Goal: Task Accomplishment & Management: Use online tool/utility

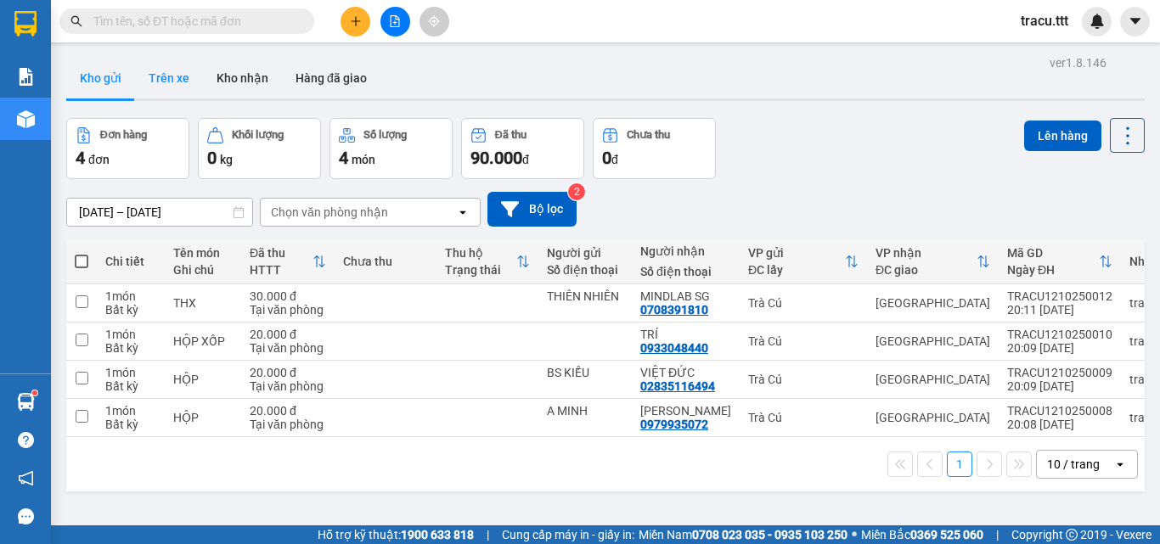
click at [171, 84] on button "Trên xe" at bounding box center [169, 78] width 68 height 41
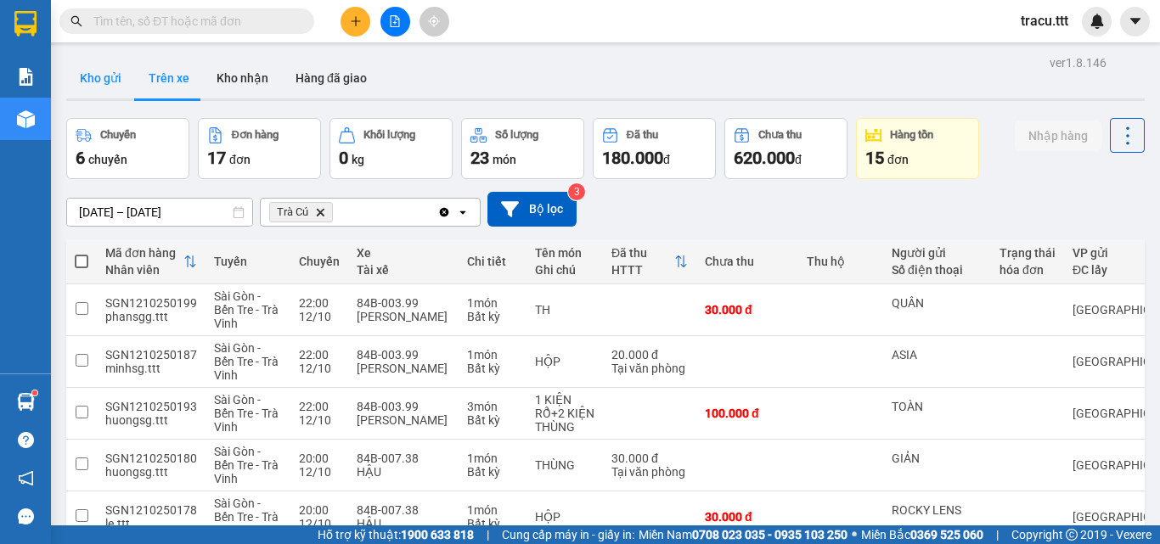
click at [105, 77] on button "Kho gửi" at bounding box center [100, 78] width 69 height 41
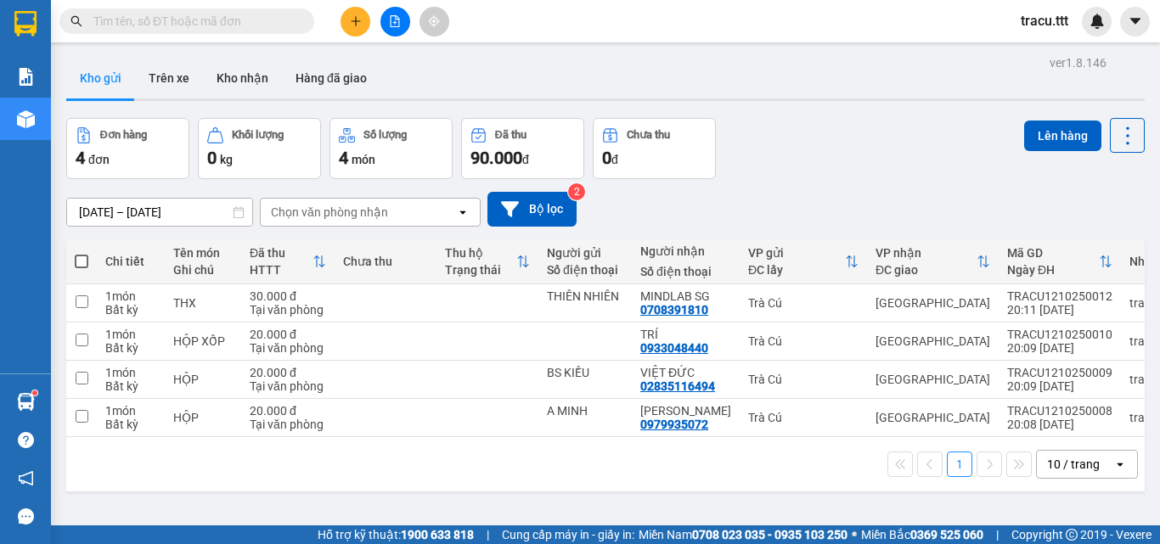
click at [291, 23] on input "text" at bounding box center [193, 21] width 200 height 19
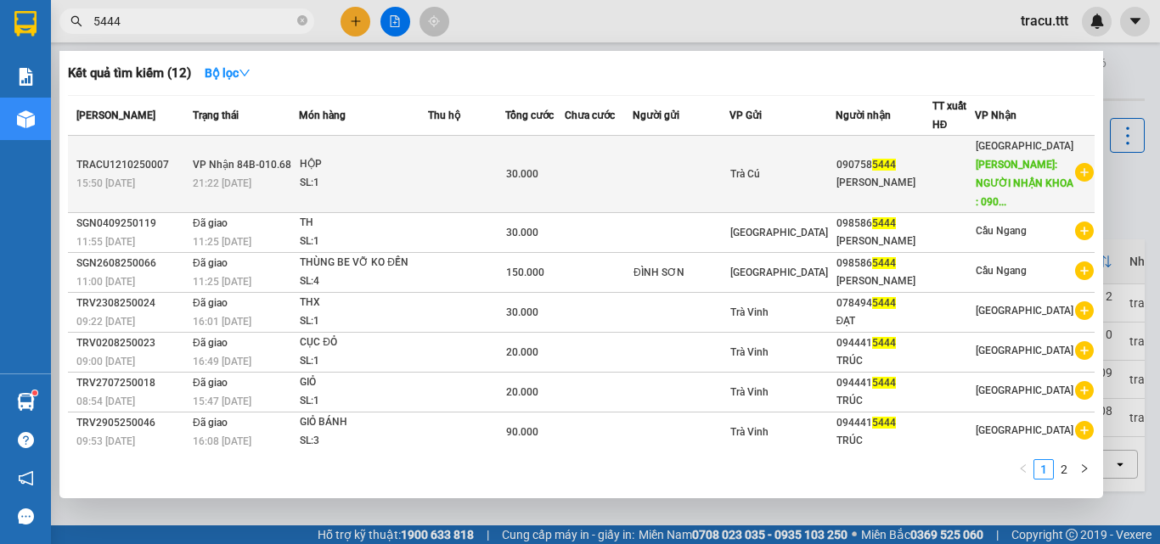
type input "5444"
click at [723, 172] on td at bounding box center [681, 174] width 97 height 77
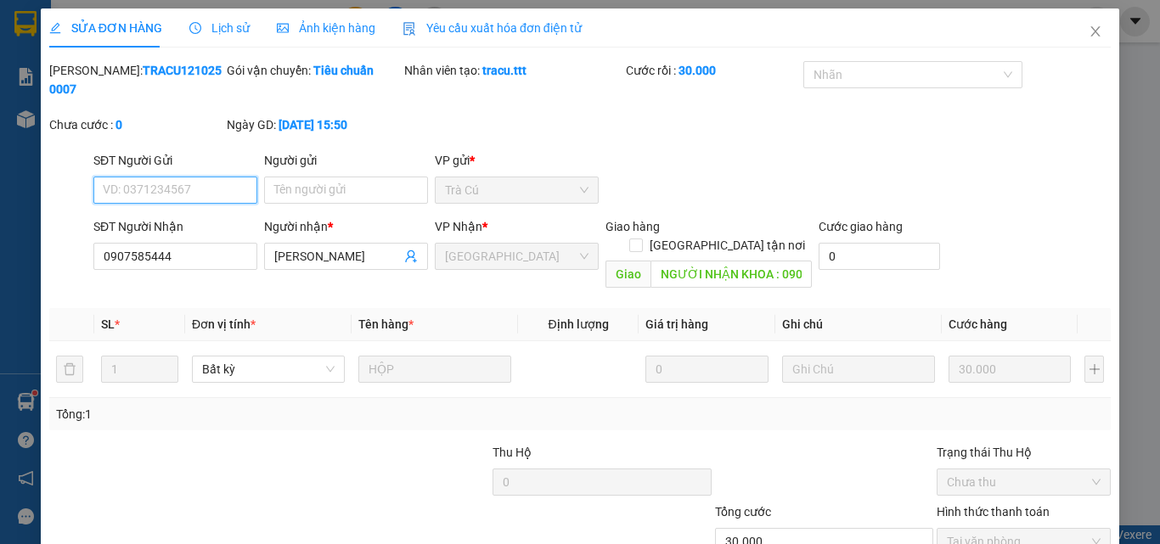
type input "0907585444"
type input "[PERSON_NAME]"
type input "NGƯỜI NHẬN KHOA : 0902745774"
type input "30.000"
click at [237, 34] on span "Lịch sử" at bounding box center [219, 28] width 60 height 14
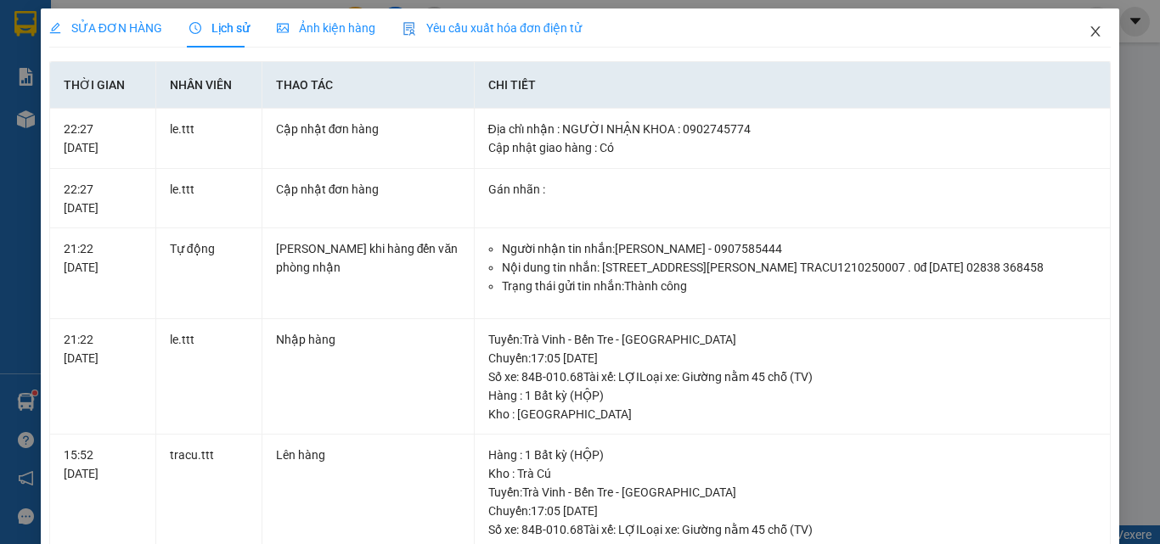
click at [1089, 27] on icon "close" at bounding box center [1096, 32] width 14 height 14
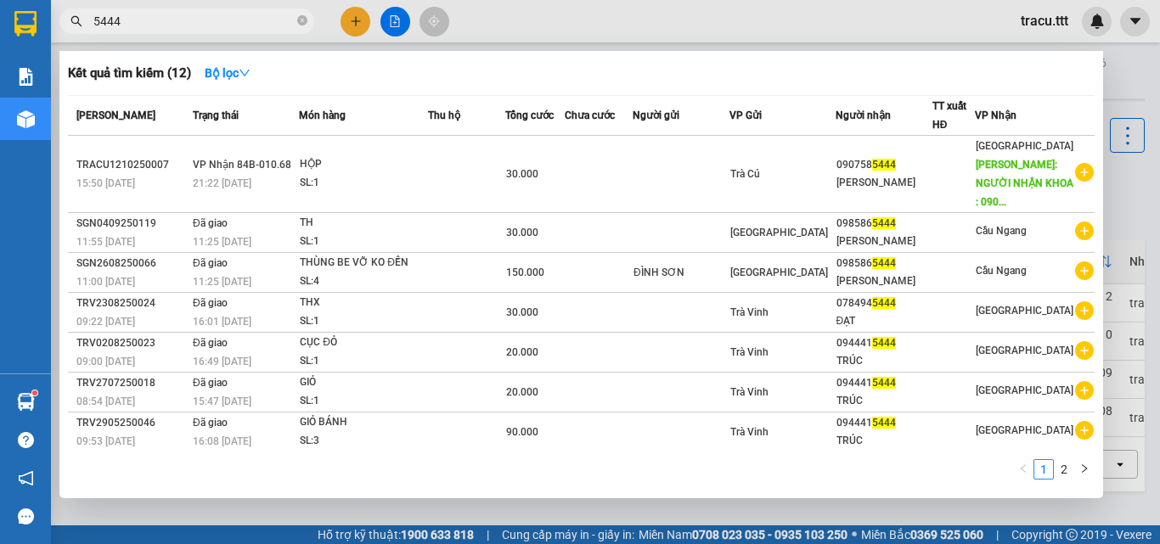
click at [247, 19] on input "5444" at bounding box center [193, 21] width 200 height 19
click at [682, 30] on div at bounding box center [580, 272] width 1160 height 544
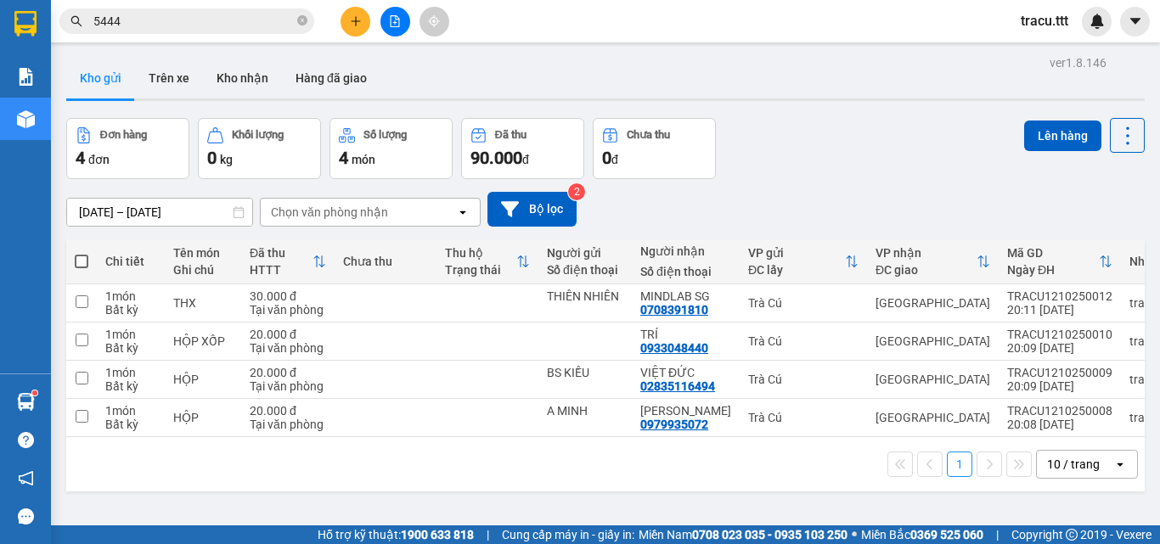
click at [196, 18] on input "5444" at bounding box center [193, 21] width 200 height 19
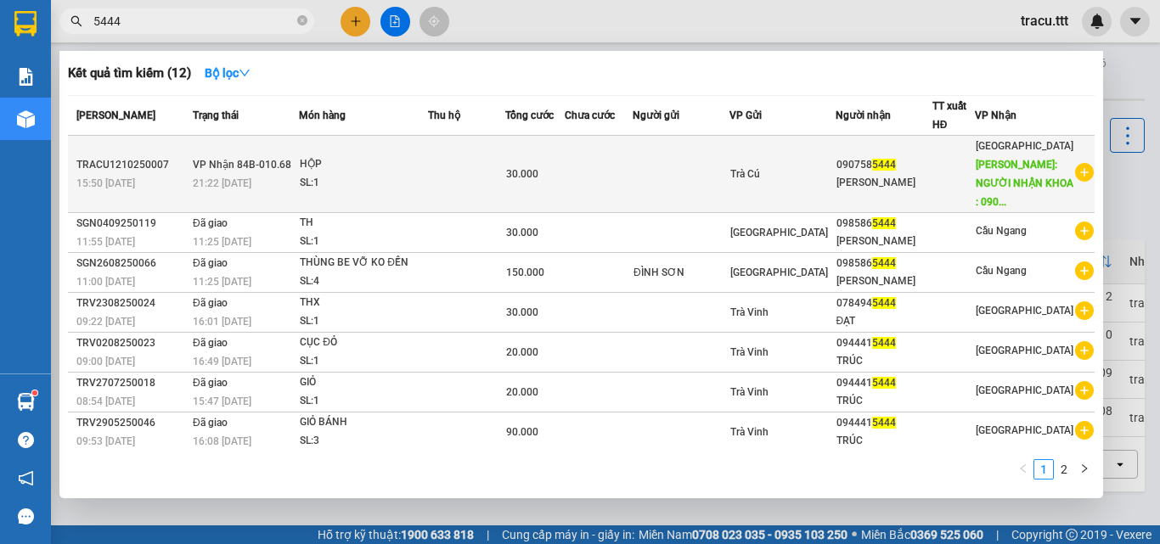
click at [406, 193] on td "HỘP SL: 1" at bounding box center [363, 174] width 129 height 77
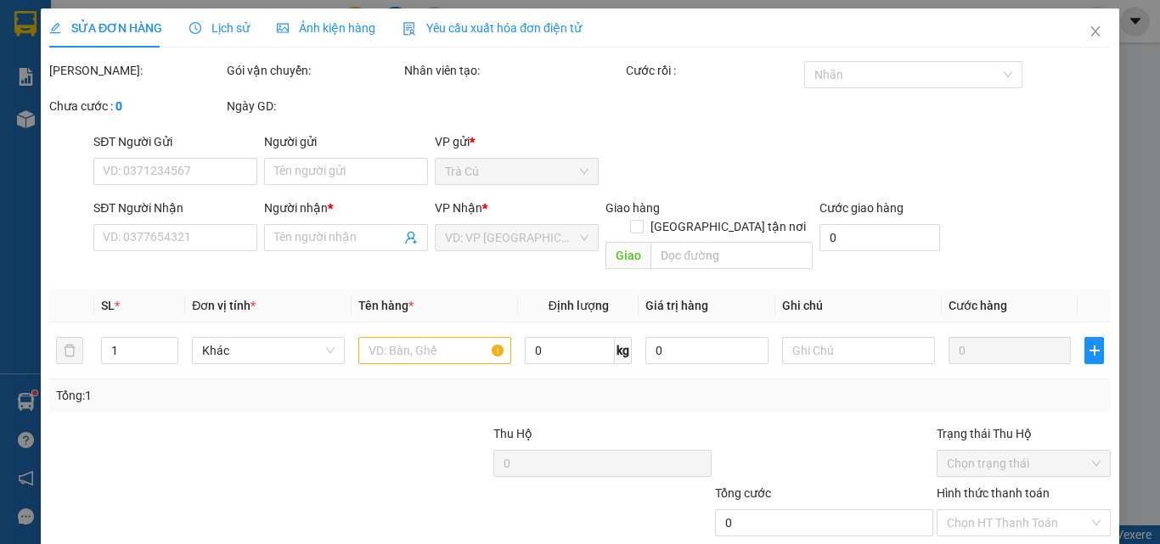
type input "0907585444"
type input "[PERSON_NAME]"
type input "NGƯỜI NHẬN KHOA : 0902745774"
type input "30.000"
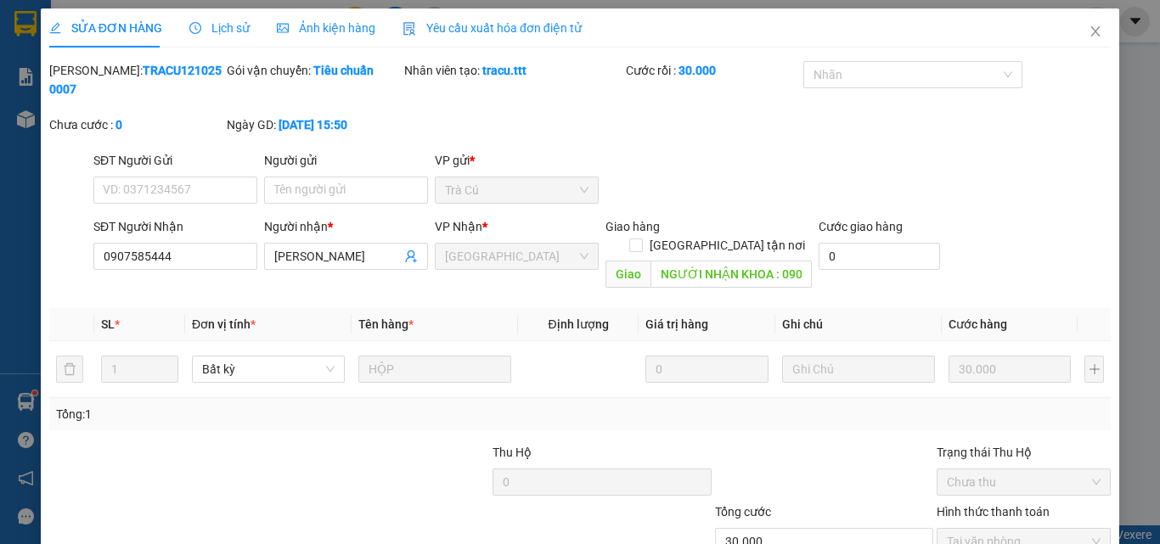
click at [217, 34] on span "Lịch sử" at bounding box center [219, 28] width 60 height 14
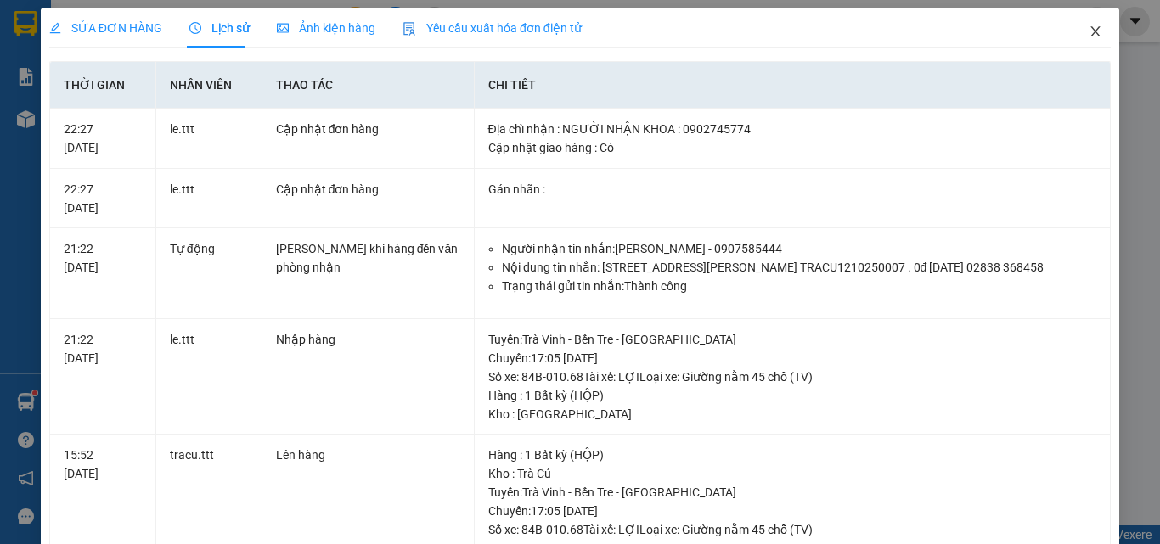
click at [1091, 36] on icon "close" at bounding box center [1095, 31] width 9 height 10
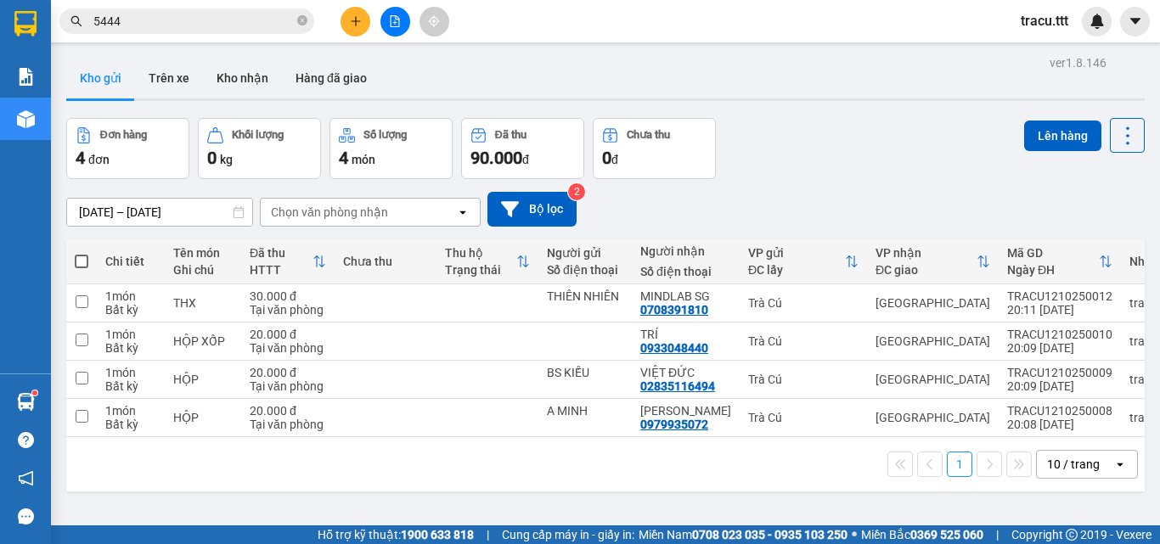
click at [237, 25] on input "5444" at bounding box center [193, 21] width 200 height 19
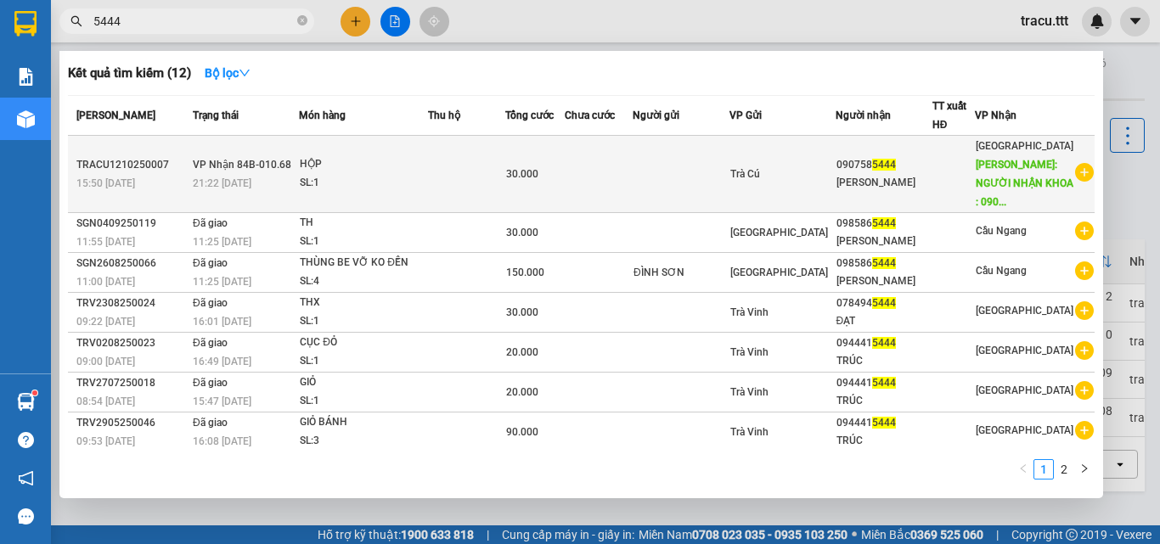
click at [343, 179] on div "SL: 1" at bounding box center [363, 183] width 127 height 19
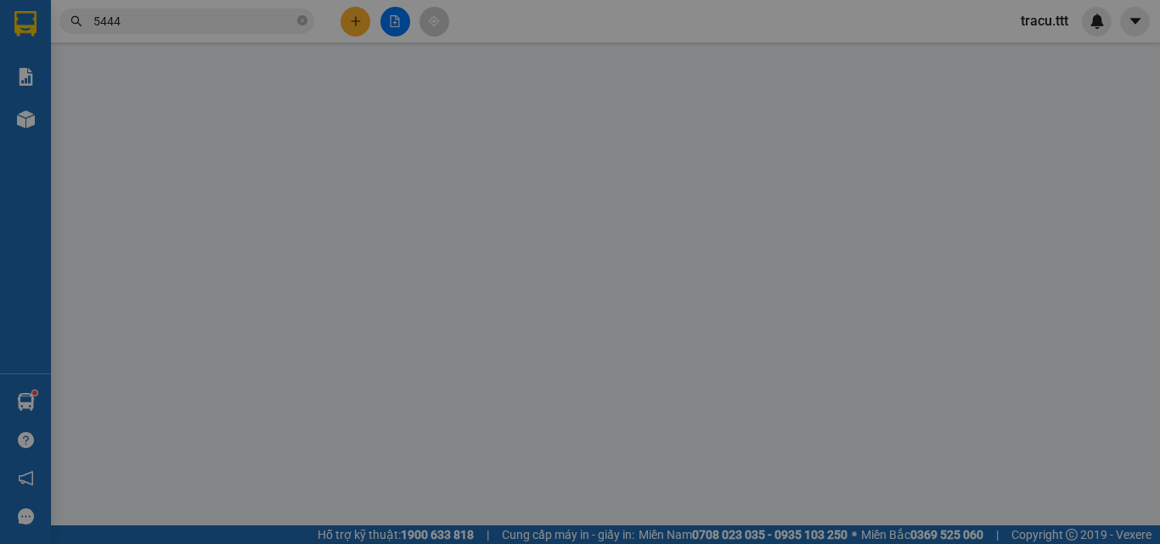
type input "0907585444"
type input "[PERSON_NAME]"
type input "NGƯỜI NHẬN KHOA : 0902745774"
type input "30.000"
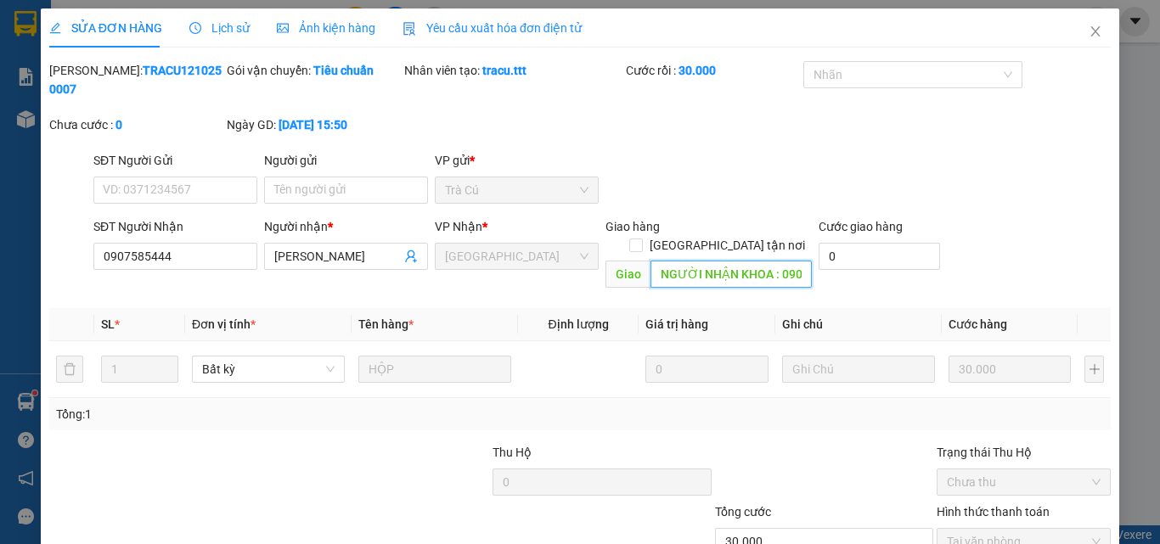
click at [694, 261] on input "NGƯỜI NHẬN KHOA : 0902745774" at bounding box center [730, 274] width 161 height 27
click at [1091, 36] on icon "close" at bounding box center [1095, 31] width 9 height 10
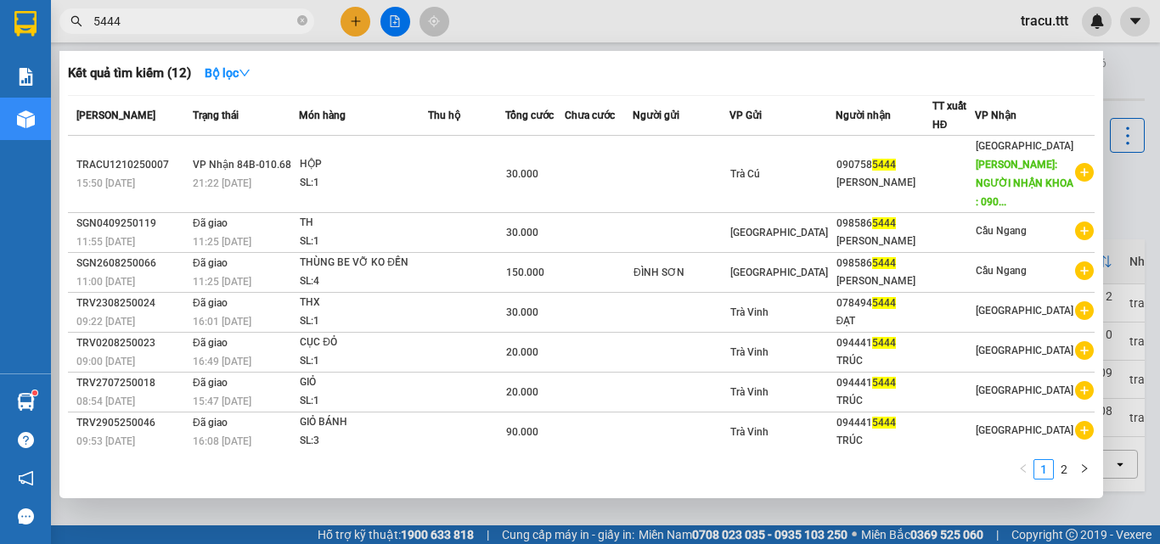
click at [244, 25] on input "5444" at bounding box center [193, 21] width 200 height 19
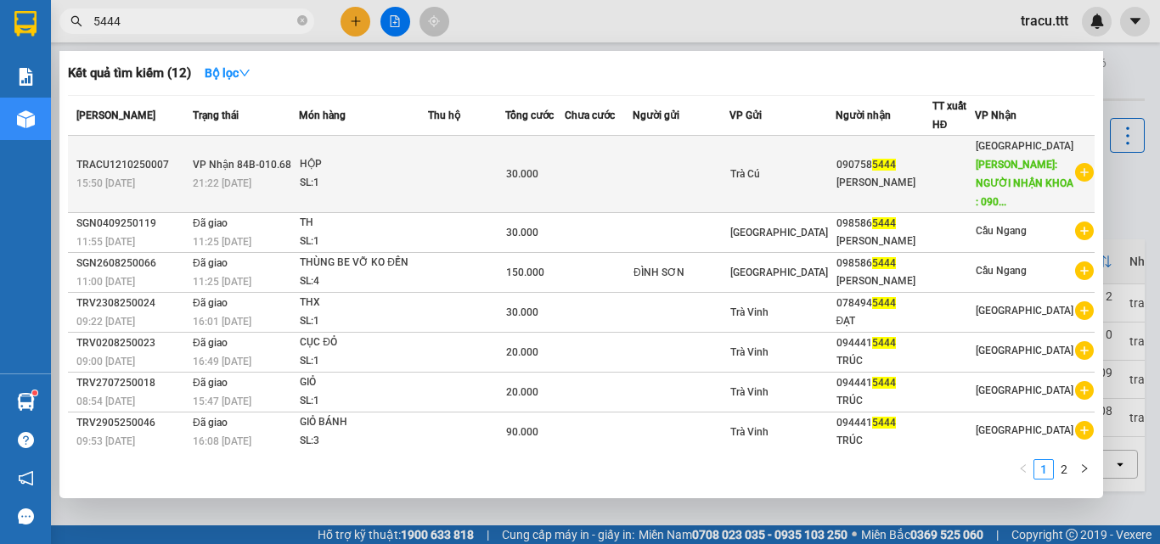
click at [633, 200] on td at bounding box center [599, 174] width 68 height 77
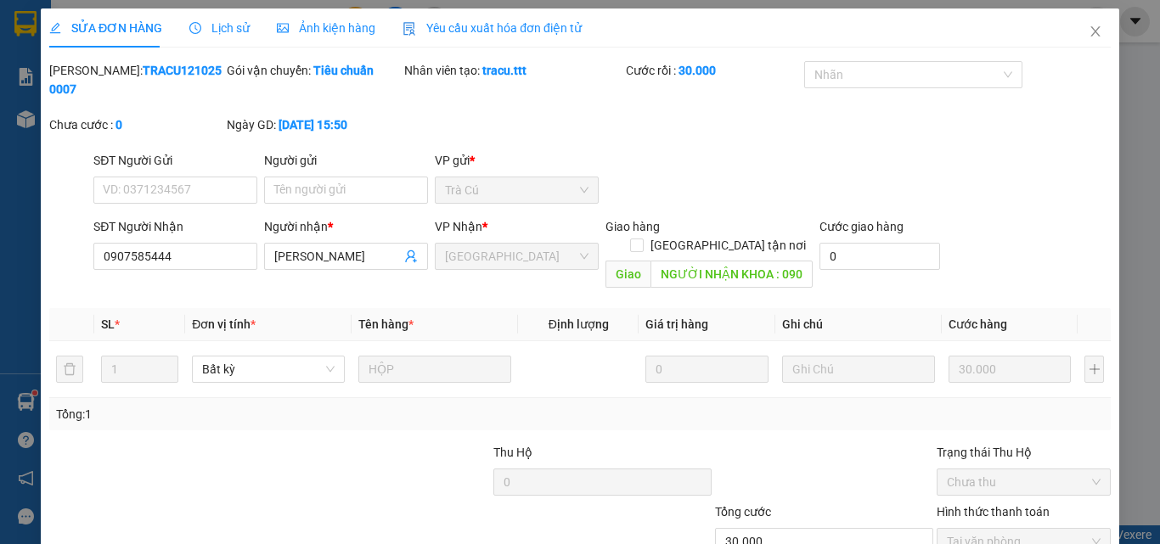
type input "0907585444"
type input "[PERSON_NAME]"
type input "NGƯỜI NHẬN KHOA : 0902745774"
type input "30.000"
click at [1075, 36] on span "Close" at bounding box center [1096, 32] width 48 height 48
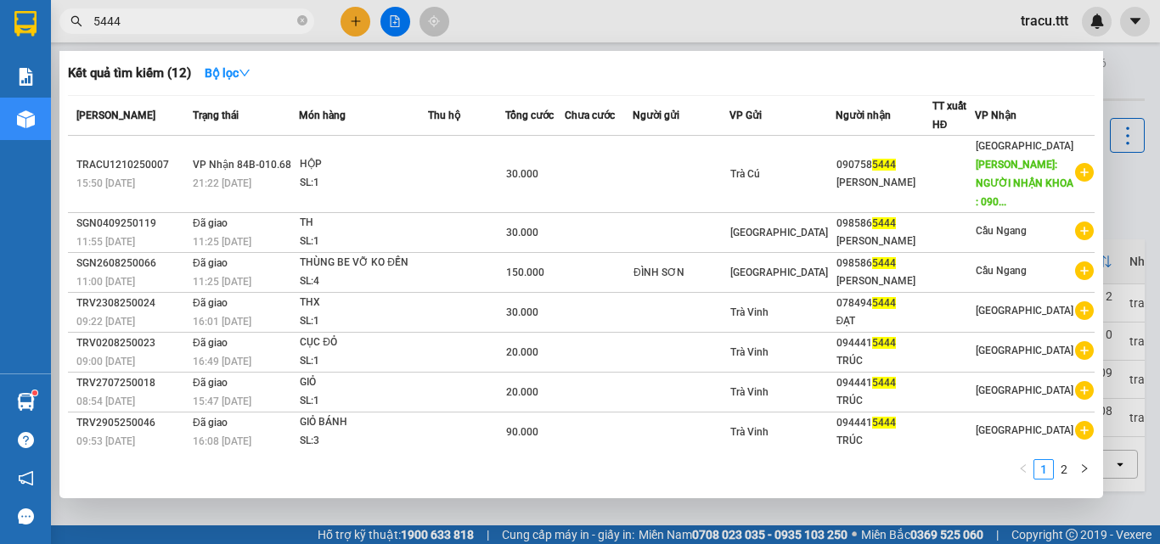
click at [238, 25] on input "5444" at bounding box center [193, 21] width 200 height 19
click at [508, 16] on div at bounding box center [580, 272] width 1160 height 544
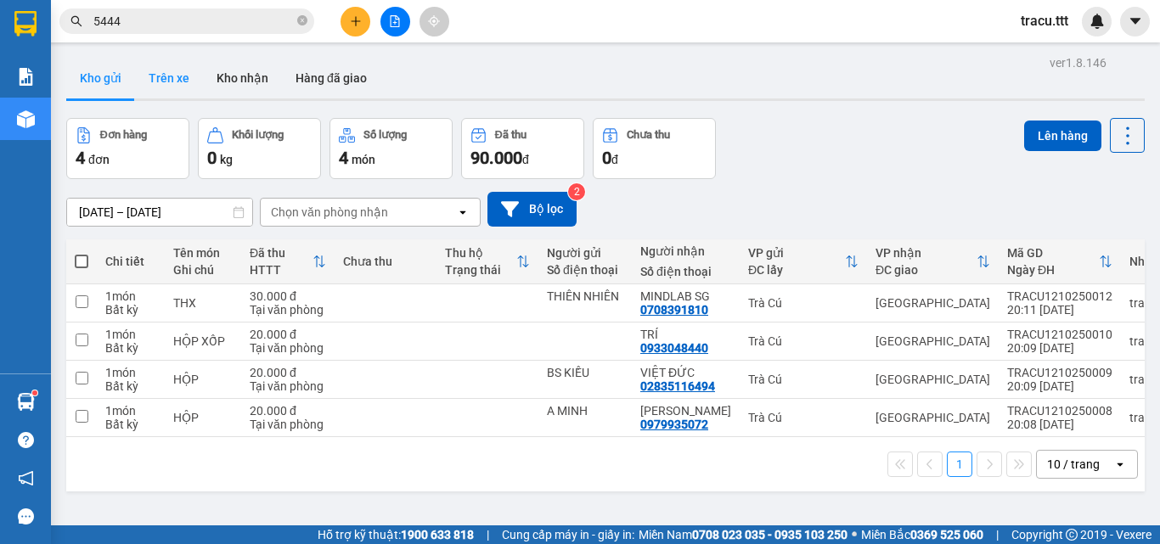
click at [178, 68] on button "Trên xe" at bounding box center [169, 78] width 68 height 41
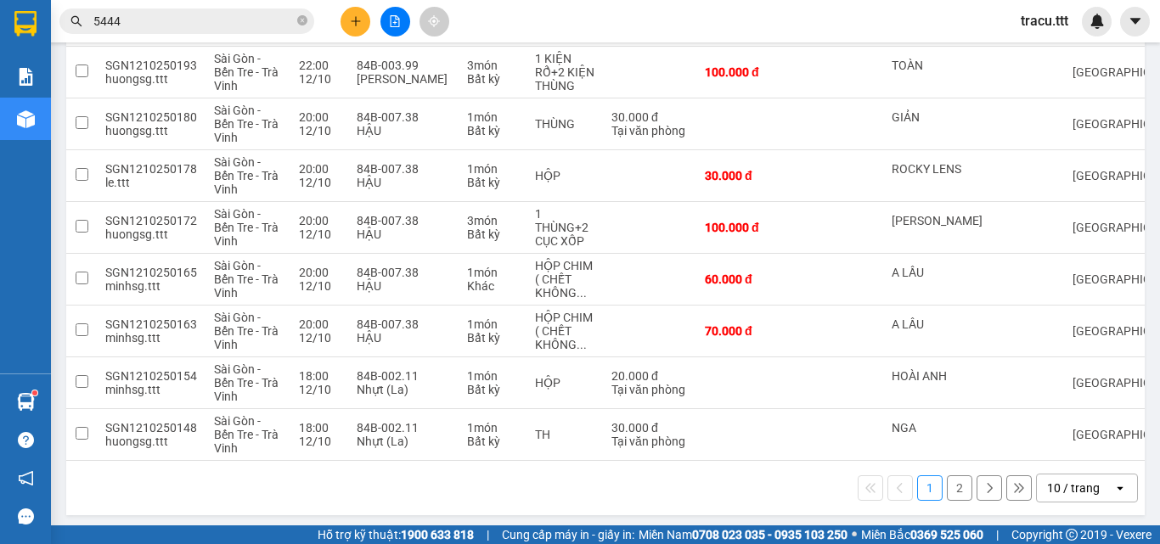
scroll to position [353, 0]
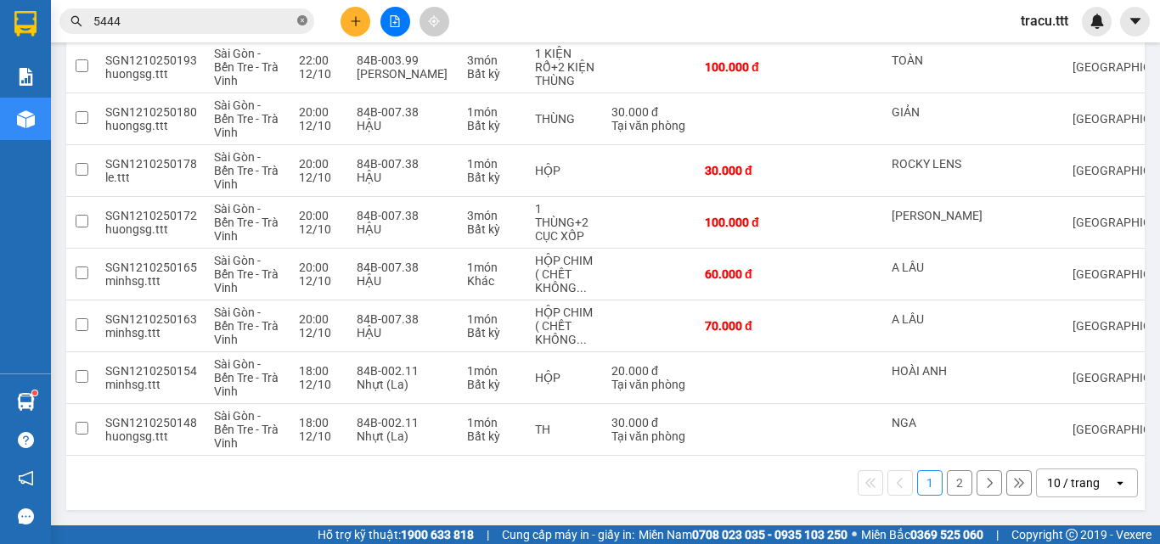
click at [298, 25] on icon "close-circle" at bounding box center [302, 20] width 10 height 10
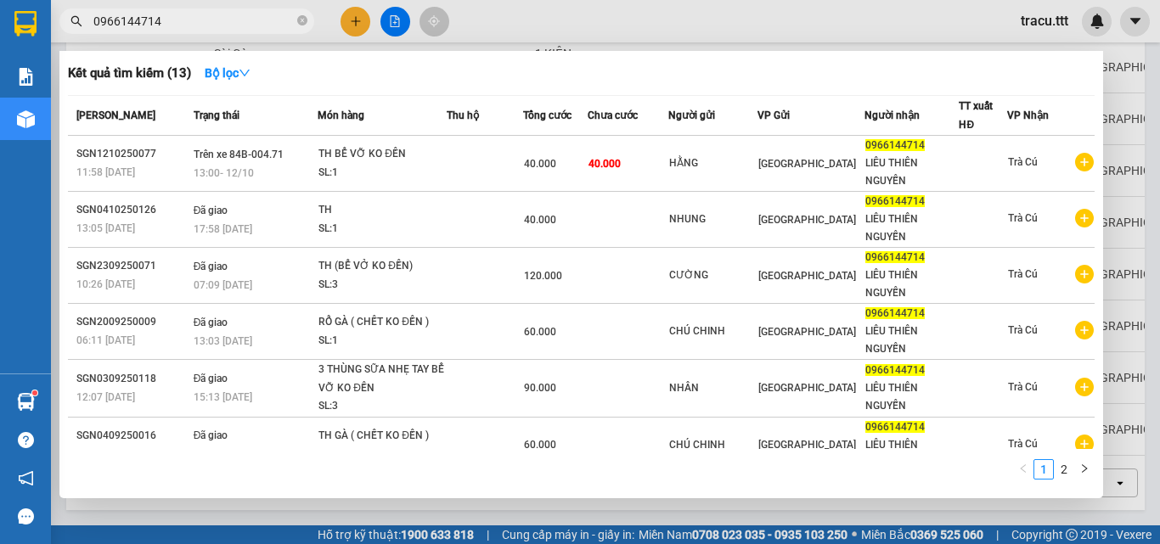
type input "0966144714"
click at [520, 30] on div at bounding box center [580, 272] width 1160 height 544
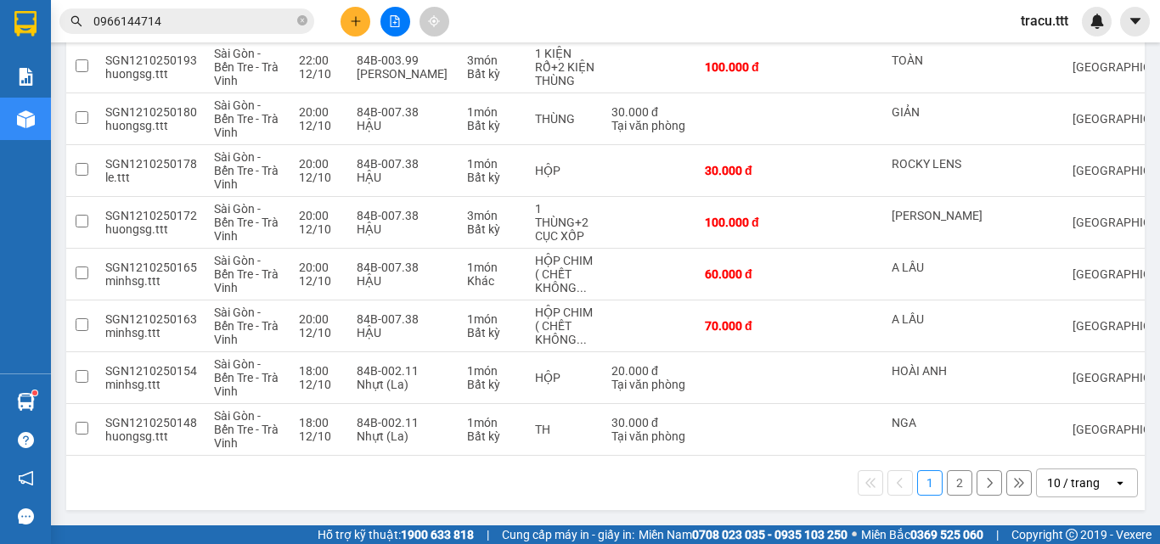
click at [954, 487] on button "2" at bounding box center [959, 482] width 25 height 25
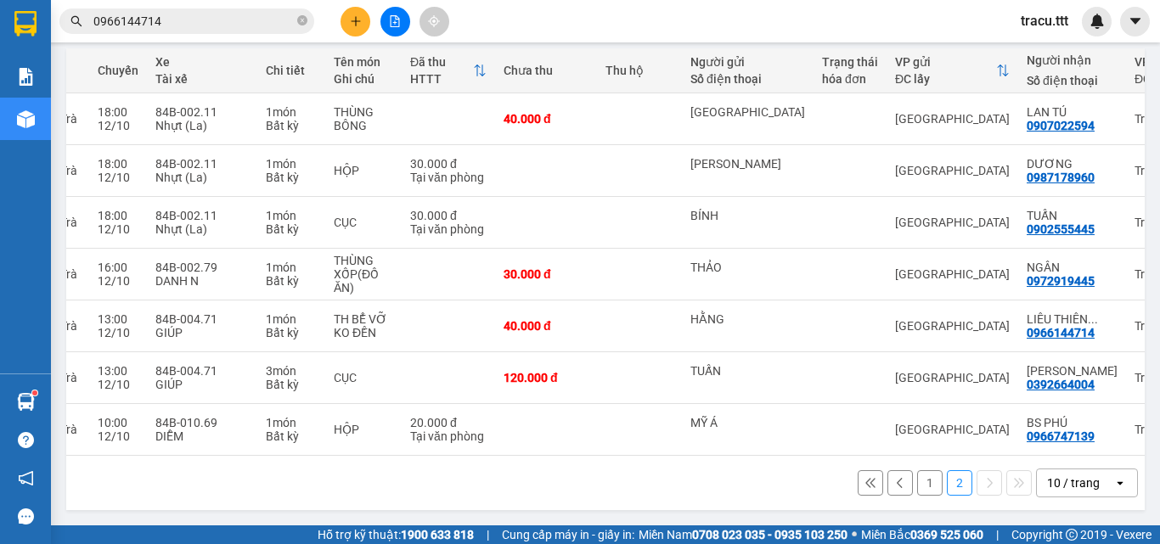
scroll to position [0, 202]
click at [756, 322] on div "HẰNG" at bounding box center [746, 325] width 115 height 27
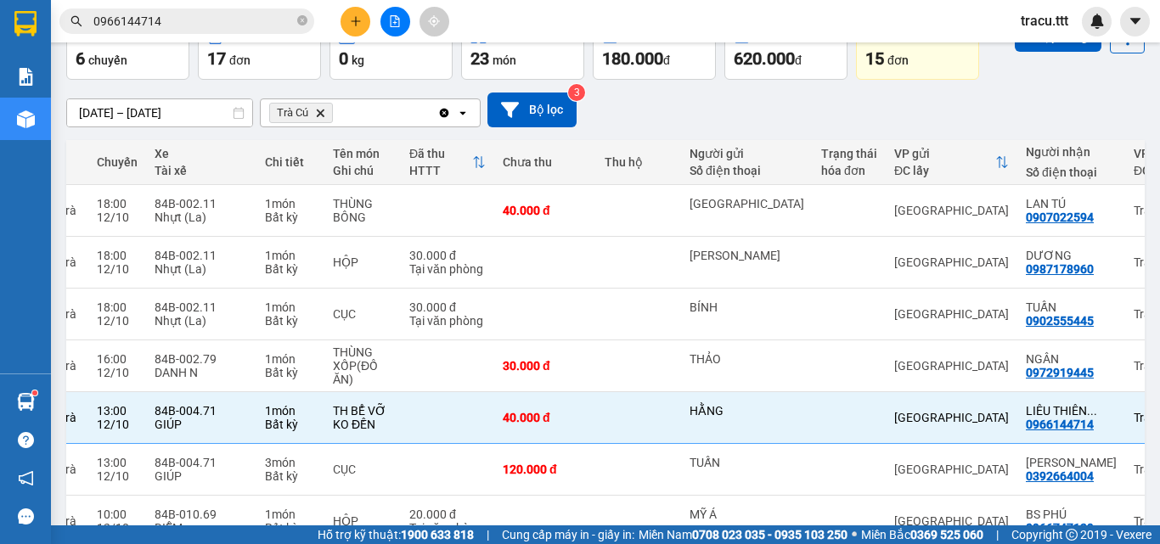
scroll to position [29, 0]
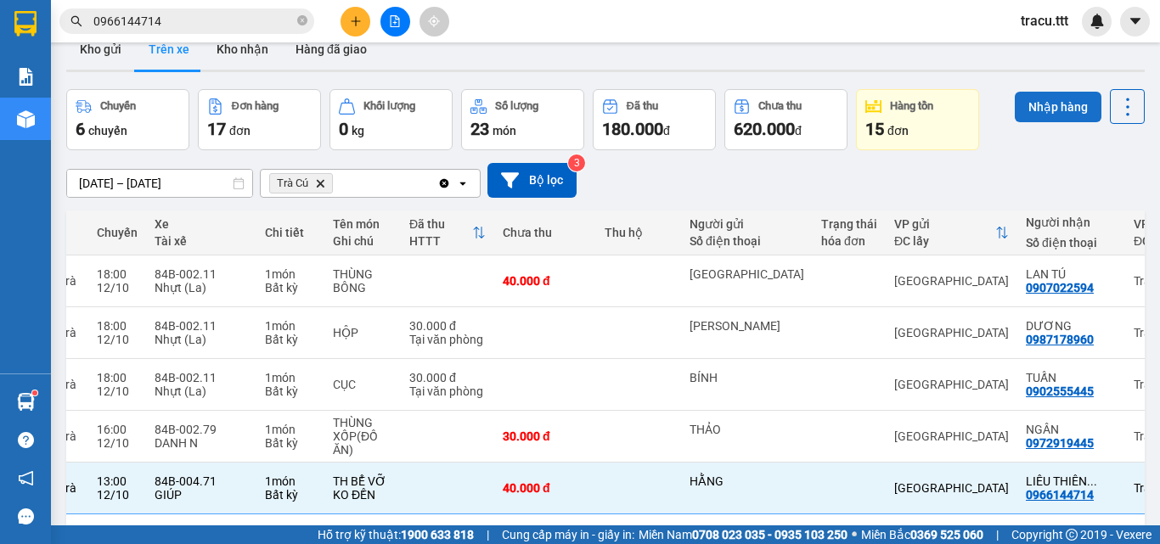
click at [1038, 115] on button "Nhập hàng" at bounding box center [1058, 107] width 87 height 31
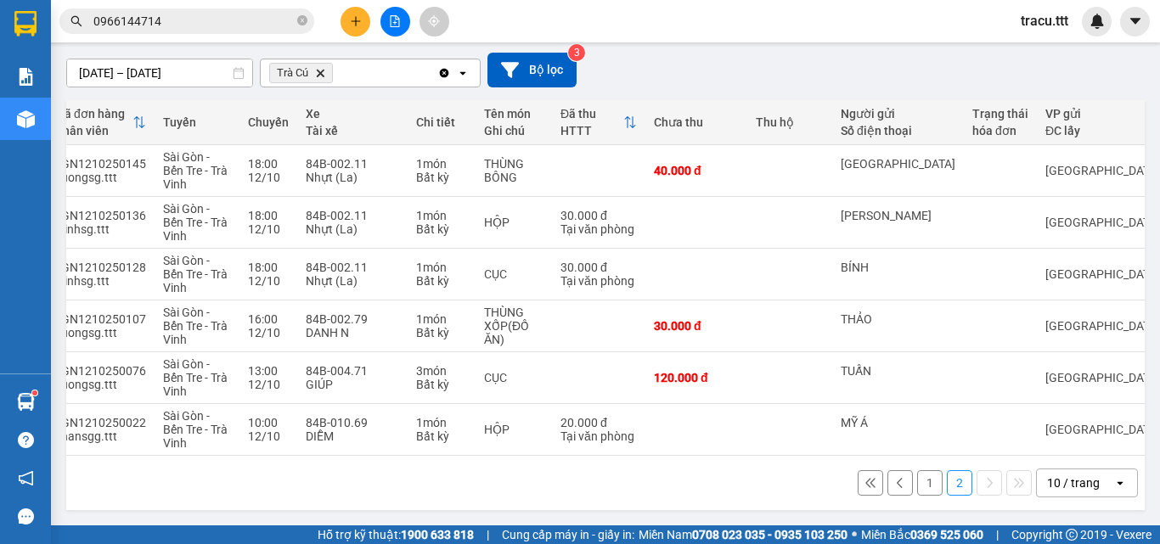
scroll to position [0, 48]
click at [730, 467] on div "1 2 10 / trang open" at bounding box center [605, 483] width 1078 height 54
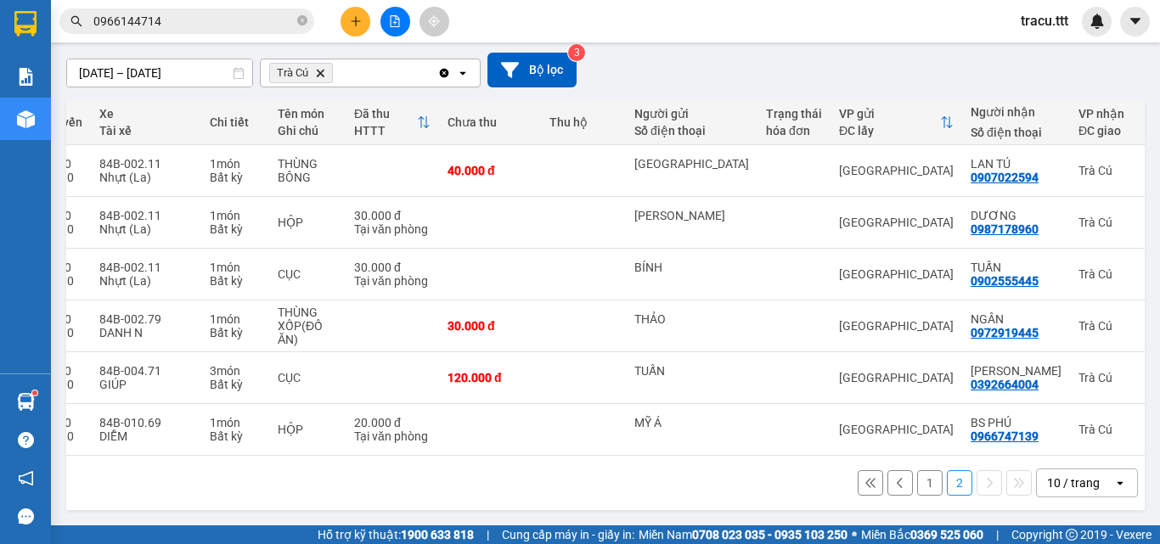
scroll to position [0, 265]
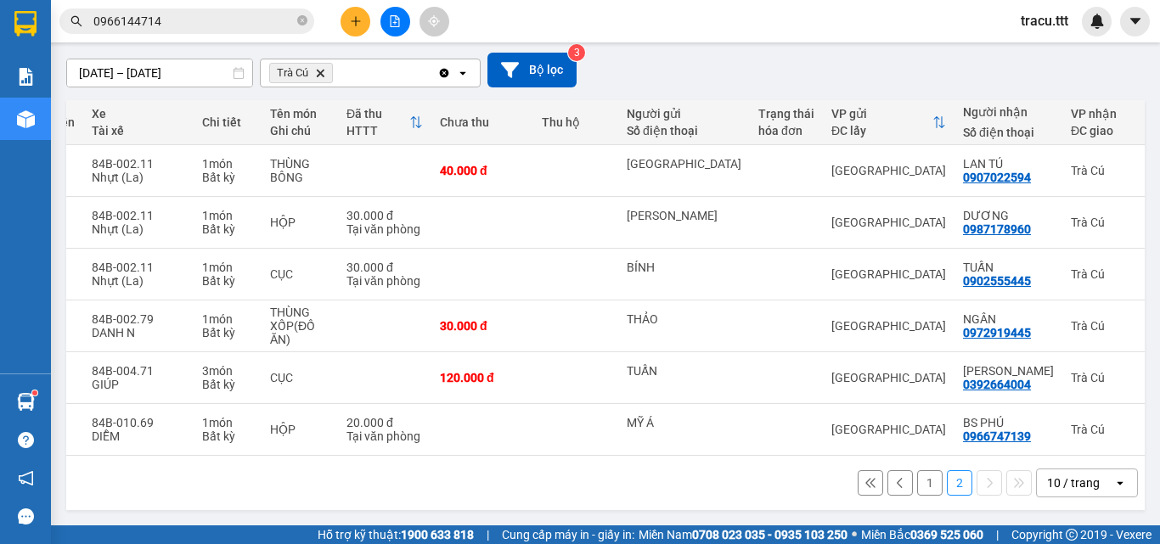
click at [743, 467] on div "1 2 10 / trang open" at bounding box center [605, 483] width 1078 height 54
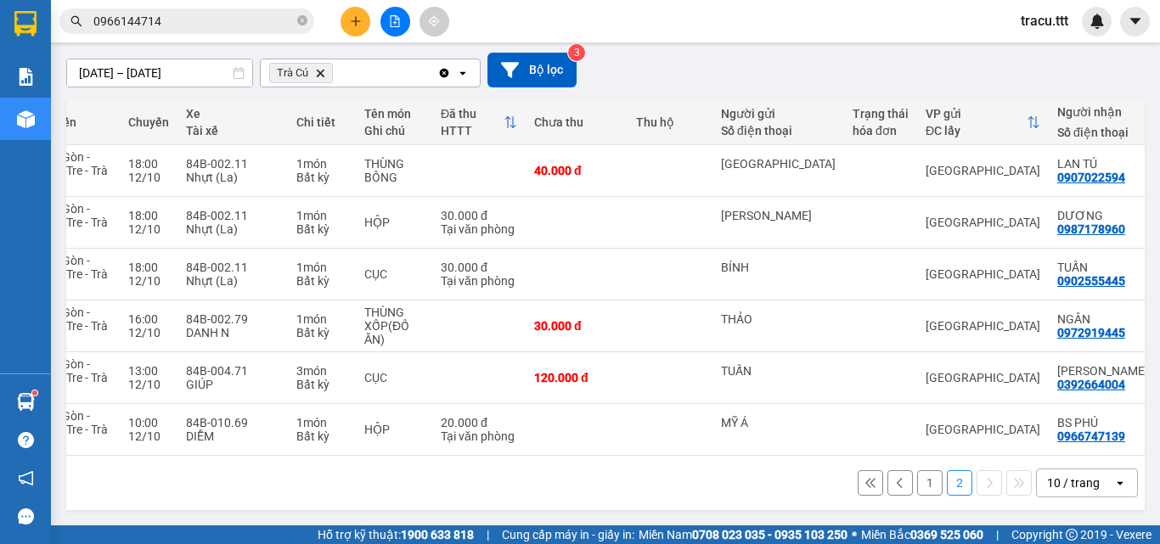
scroll to position [0, 176]
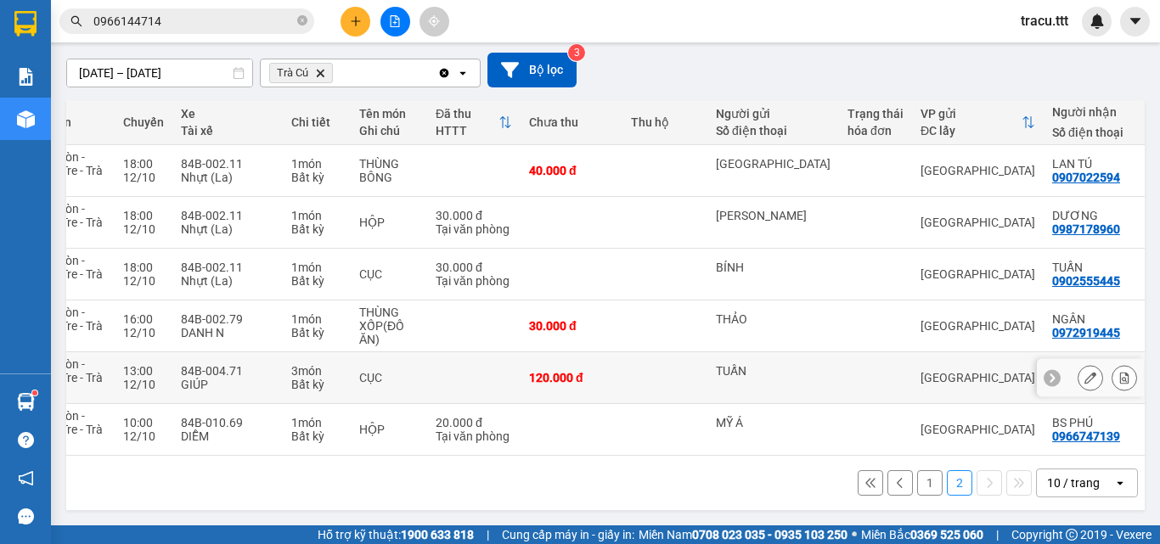
click at [611, 372] on td "120.000 đ" at bounding box center [571, 378] width 102 height 52
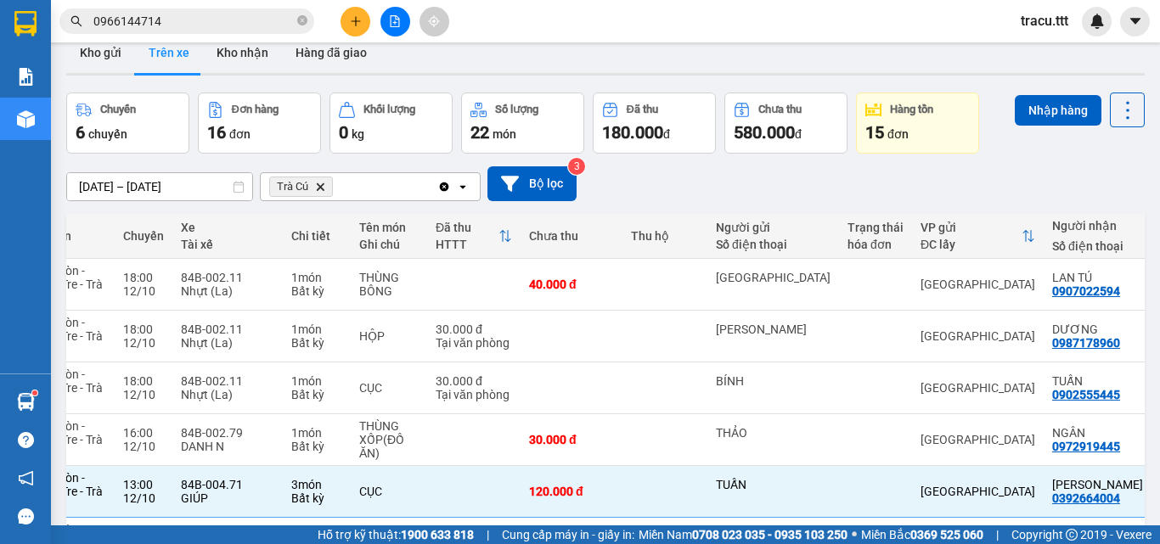
scroll to position [0, 0]
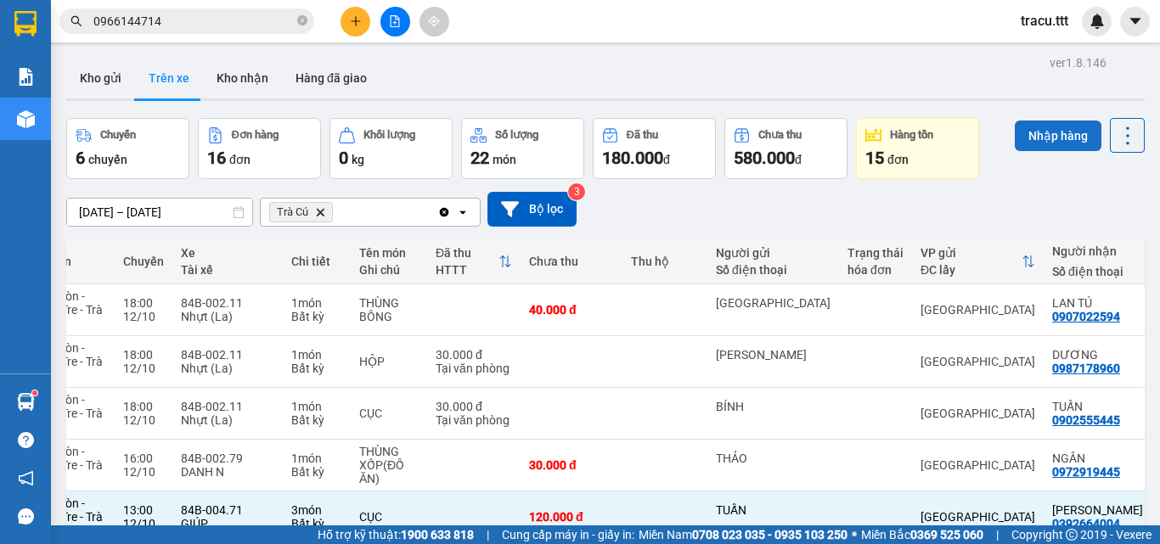
click at [1051, 135] on button "Nhập hàng" at bounding box center [1058, 136] width 87 height 31
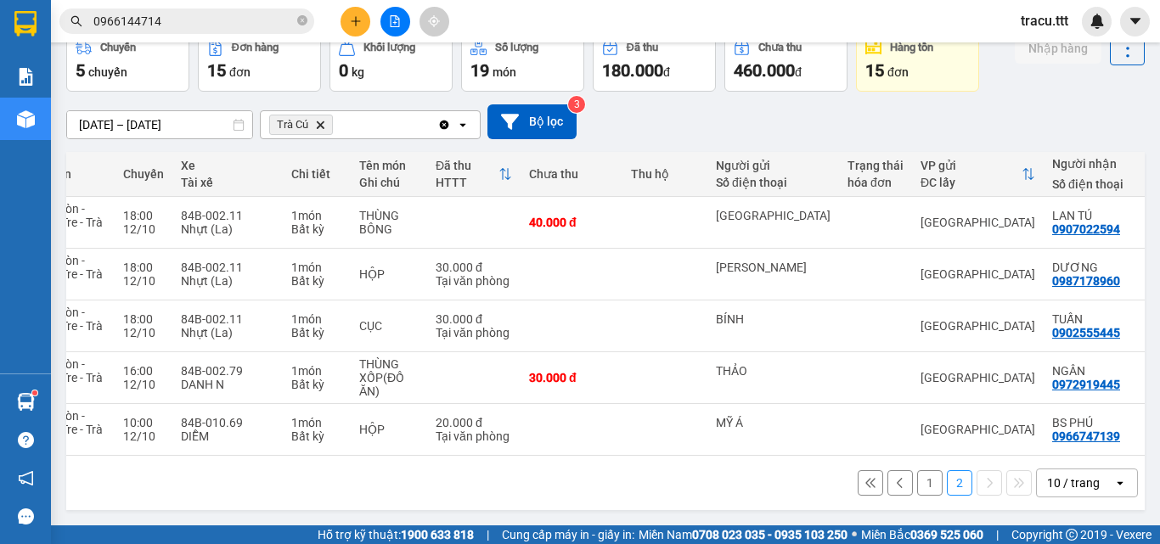
scroll to position [0, 70]
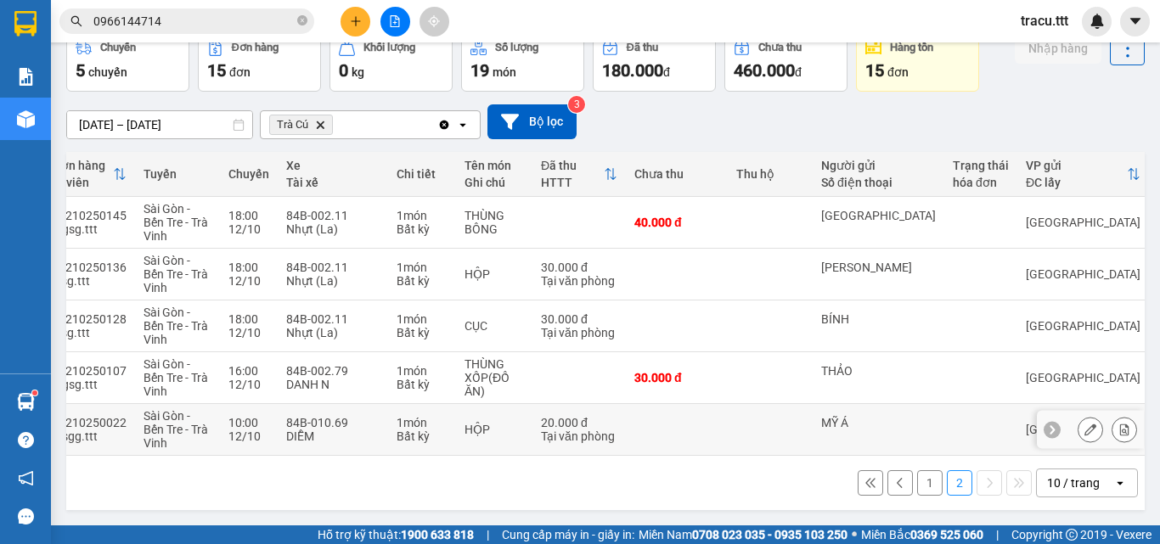
click at [476, 441] on td "HỘP" at bounding box center [494, 430] width 76 height 52
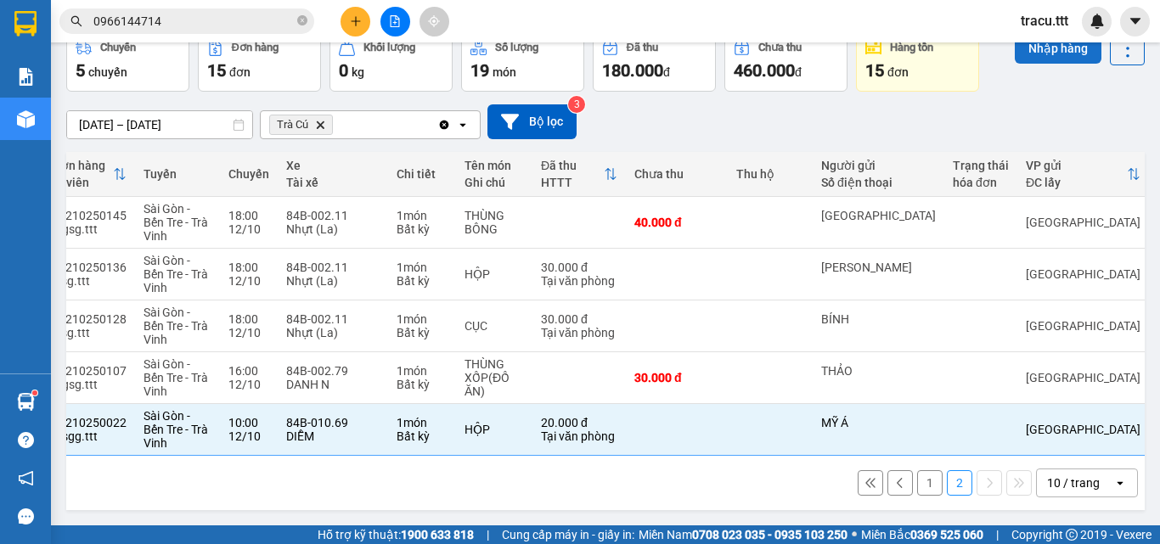
click at [1068, 54] on button "Nhập hàng" at bounding box center [1058, 48] width 87 height 31
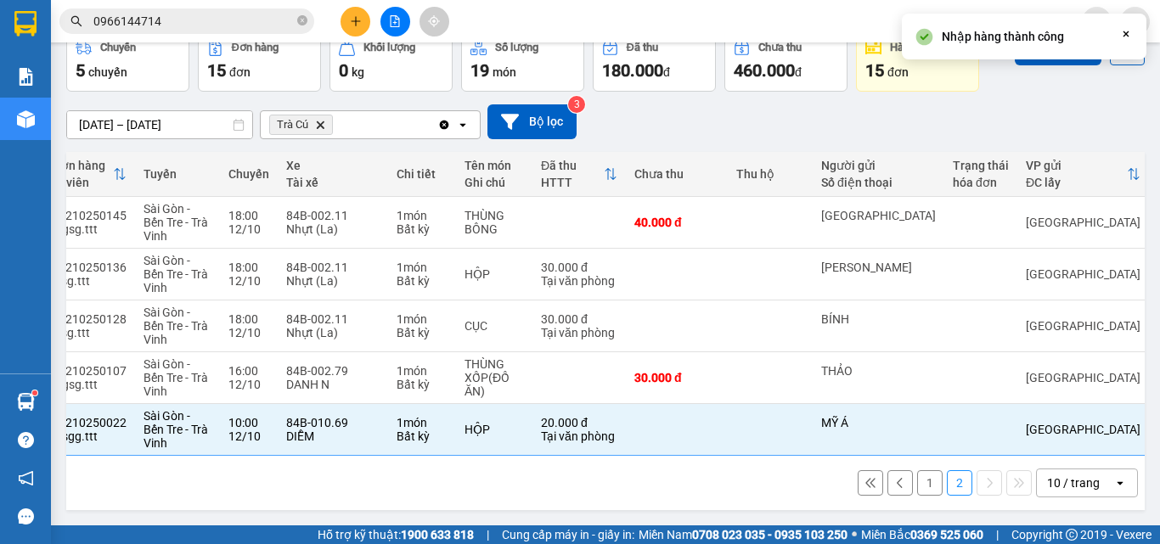
checkbox input "false"
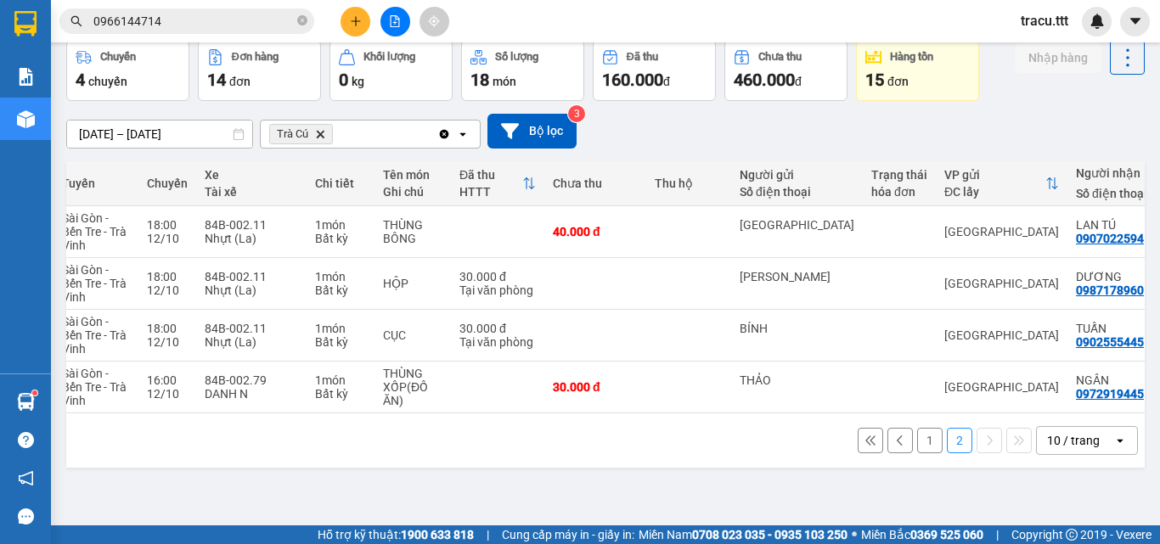
scroll to position [0, 154]
click at [297, 25] on icon "close-circle" at bounding box center [302, 20] width 10 height 10
click at [289, 20] on input "text" at bounding box center [193, 21] width 200 height 19
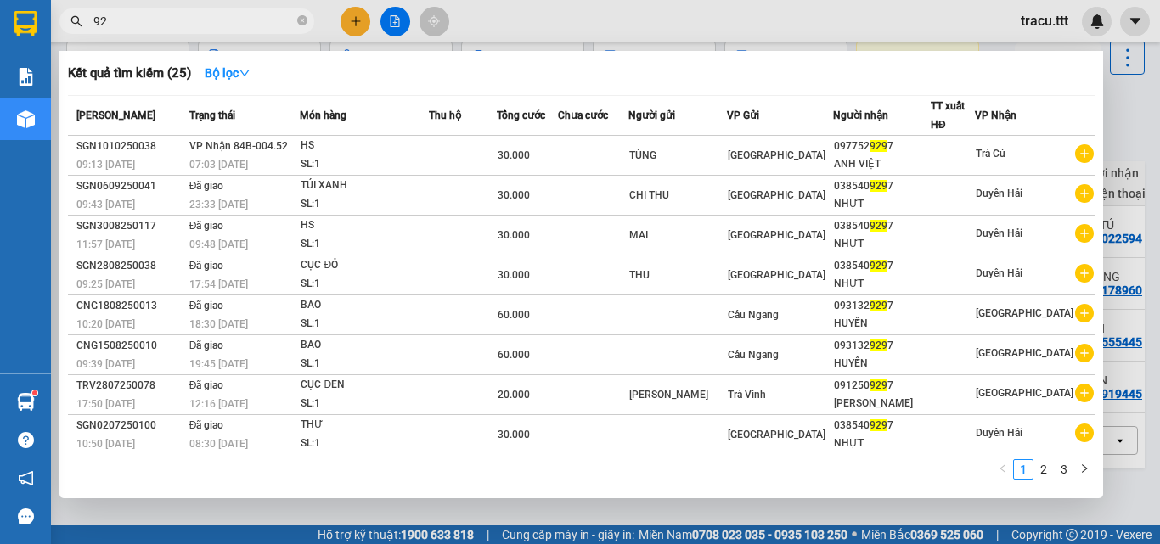
type input "9"
type input "4999"
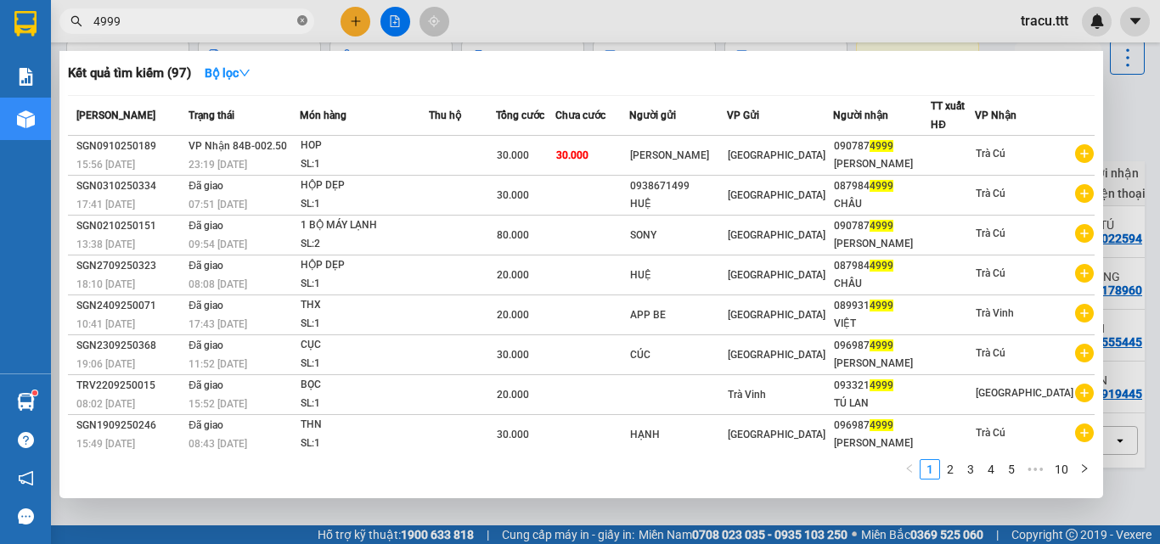
click at [306, 23] on icon "close-circle" at bounding box center [302, 20] width 10 height 10
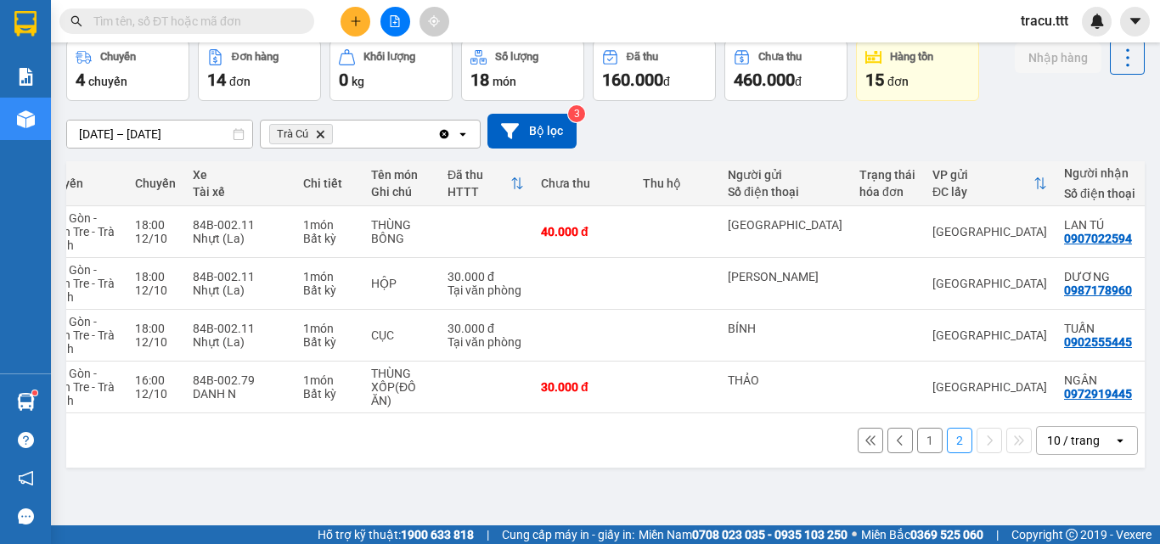
scroll to position [0, 163]
click at [926, 450] on button "1" at bounding box center [929, 440] width 25 height 25
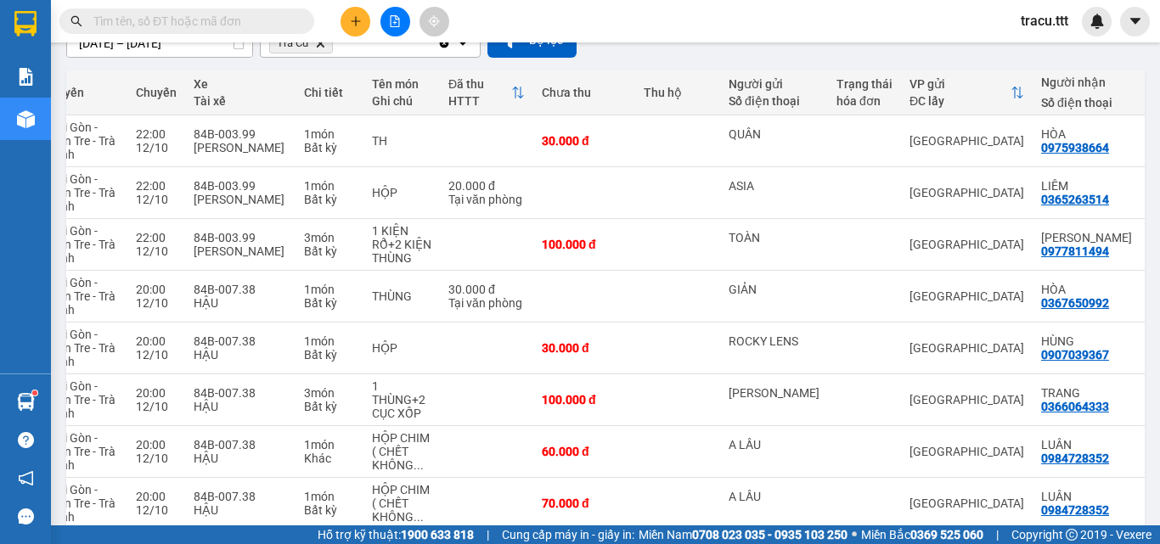
scroll to position [353, 0]
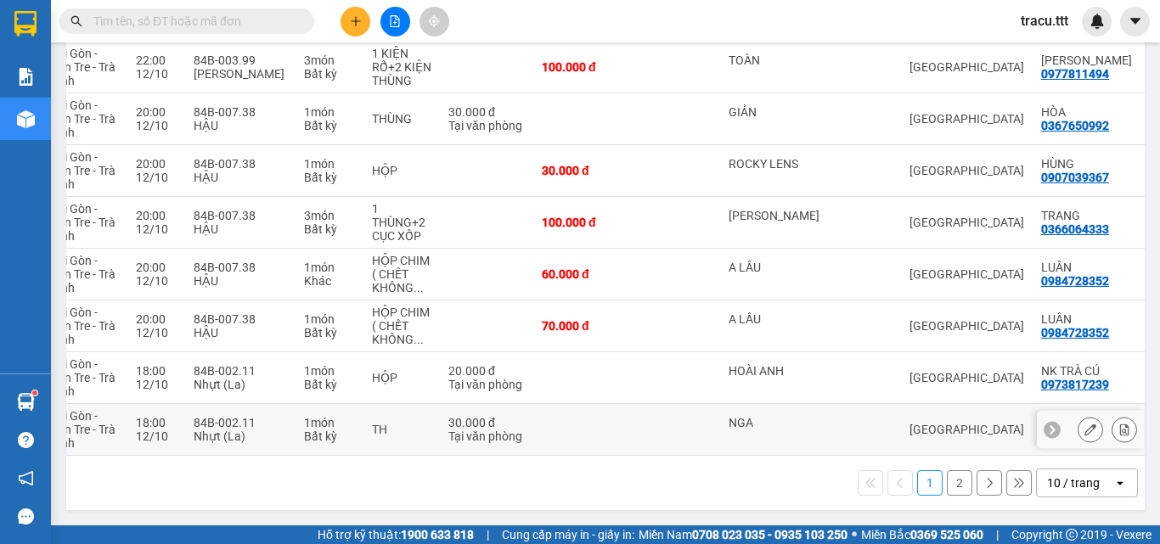
click at [778, 436] on div "NGA" at bounding box center [774, 429] width 91 height 27
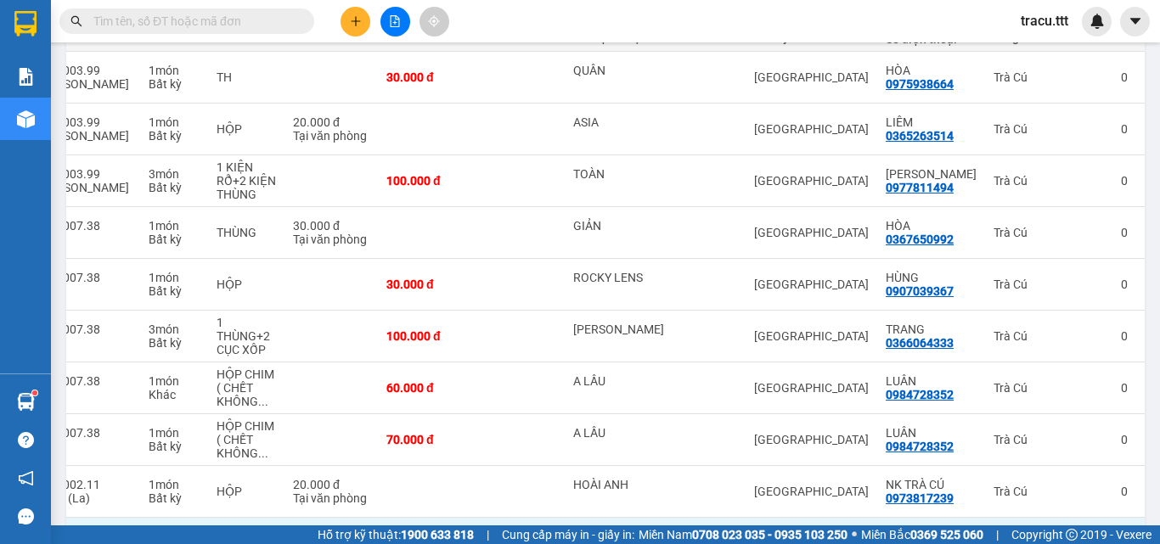
scroll to position [0, 0]
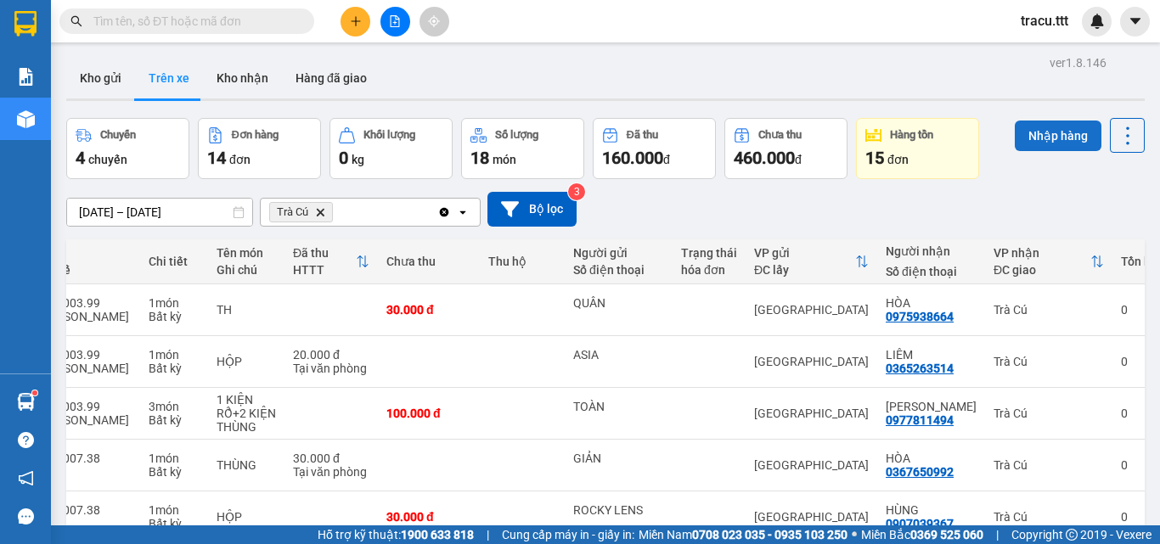
click at [1053, 132] on button "Nhập hàng" at bounding box center [1058, 136] width 87 height 31
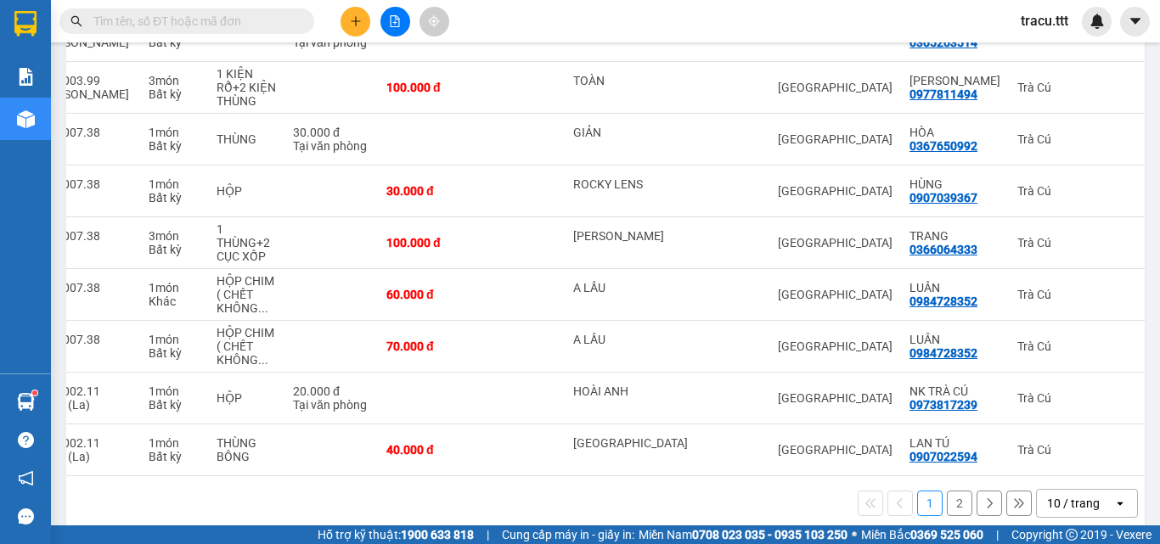
scroll to position [353, 0]
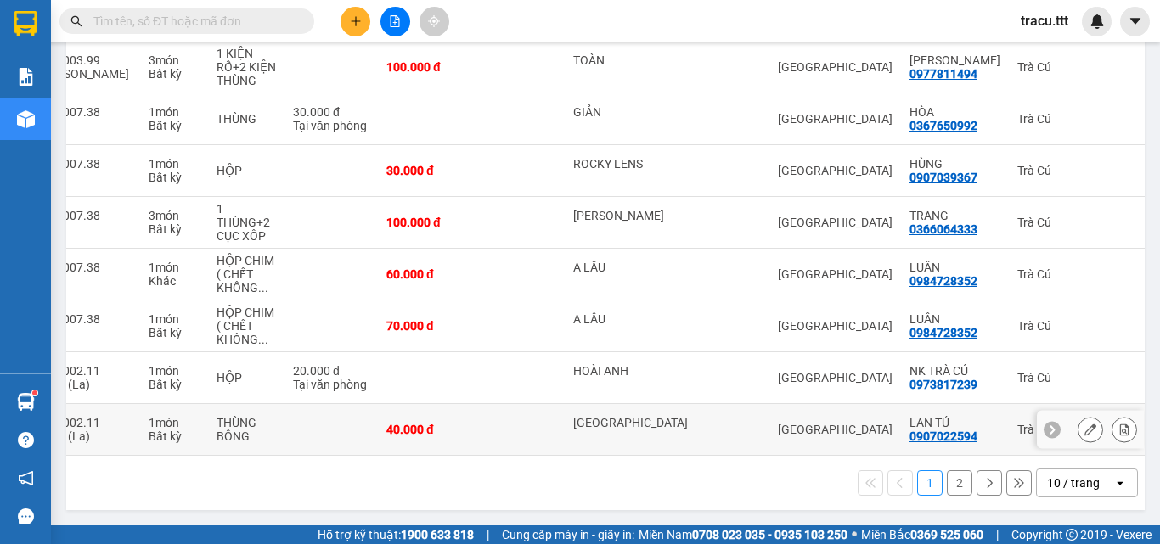
click at [835, 430] on td "[GEOGRAPHIC_DATA]" at bounding box center [835, 430] width 132 height 52
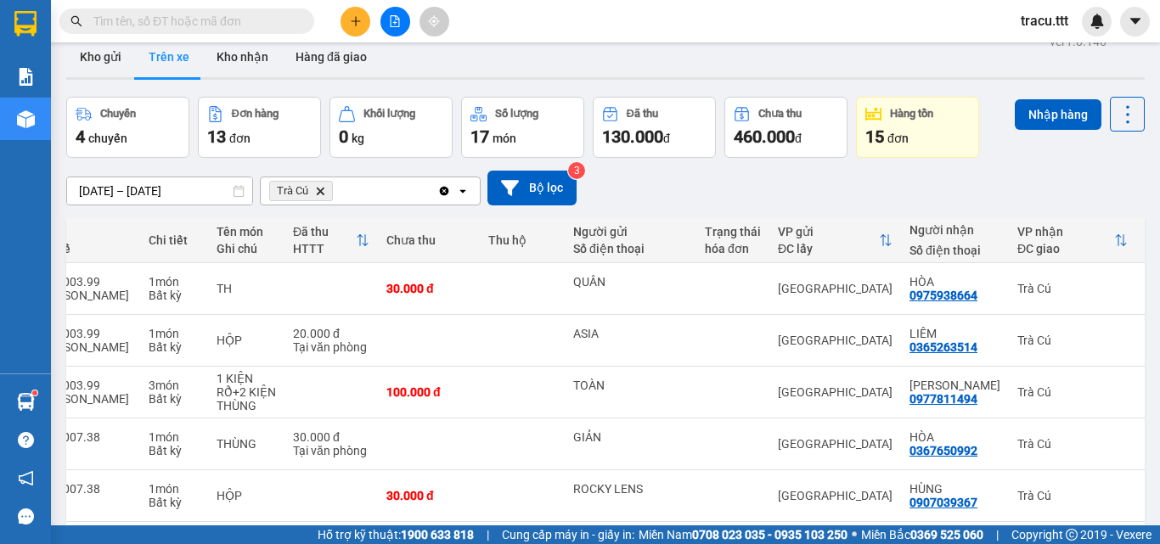
scroll to position [0, 0]
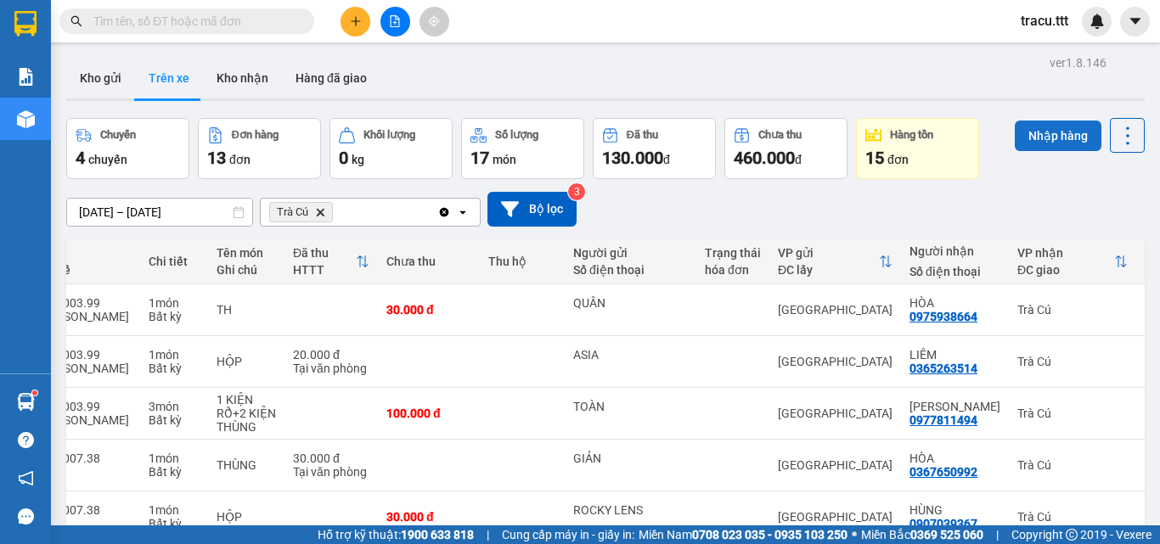
click at [1040, 129] on button "Nhập hàng" at bounding box center [1058, 136] width 87 height 31
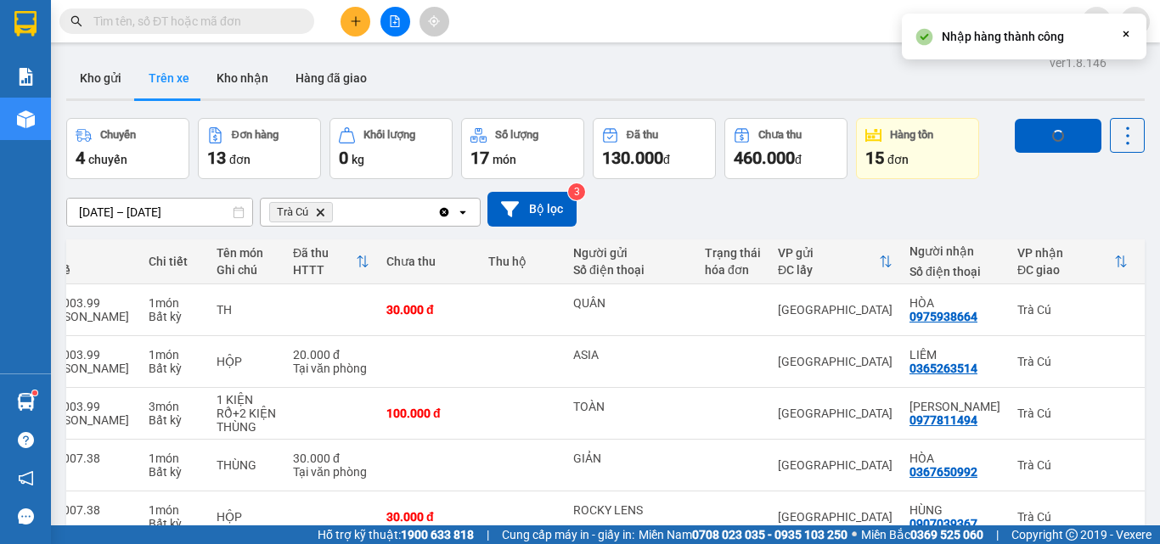
checkbox input "false"
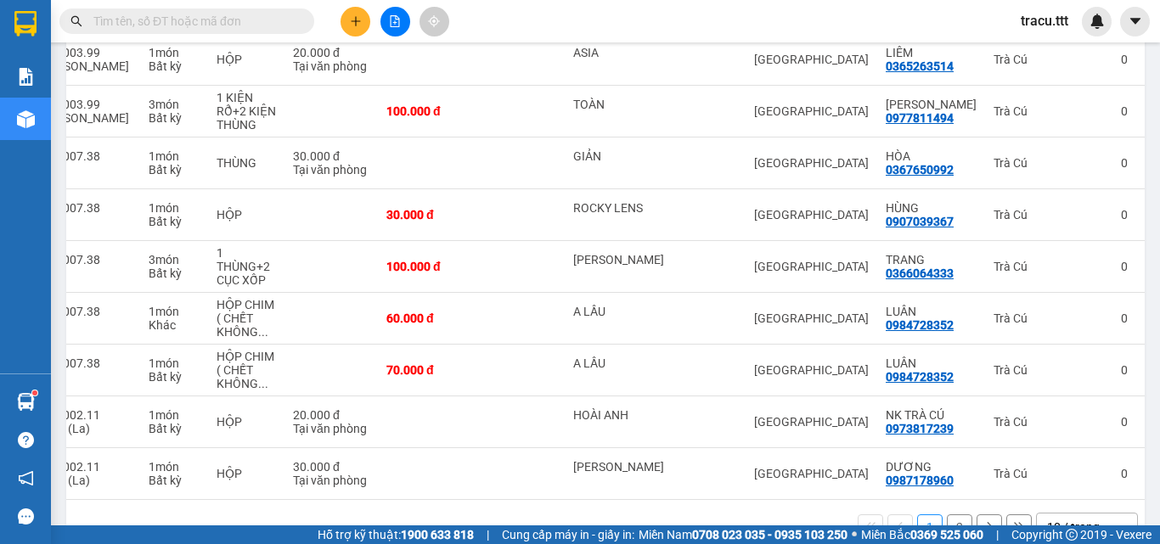
scroll to position [353, 0]
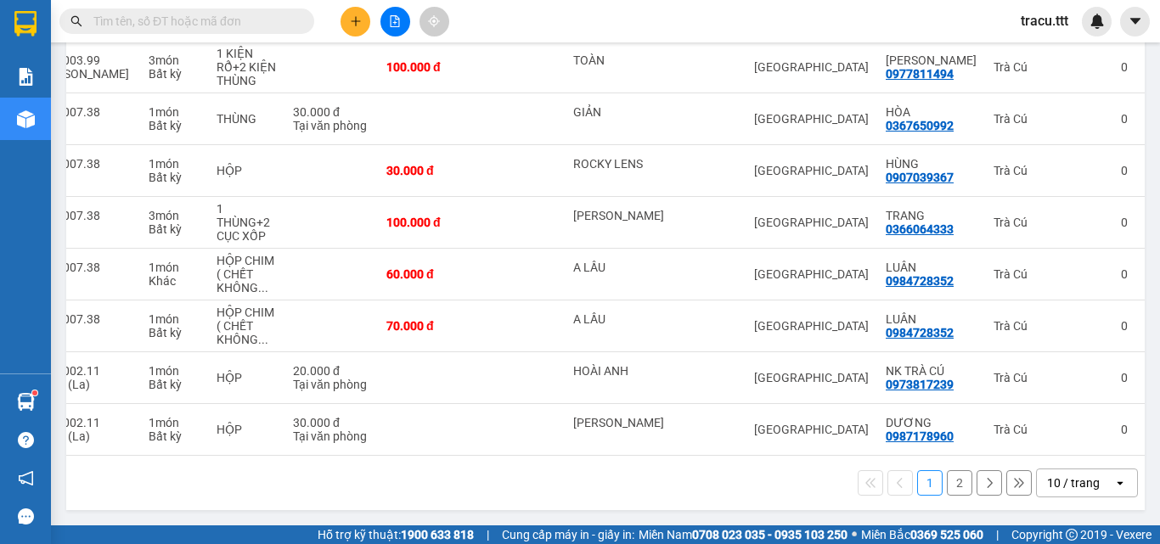
click at [954, 486] on button "2" at bounding box center [959, 482] width 25 height 25
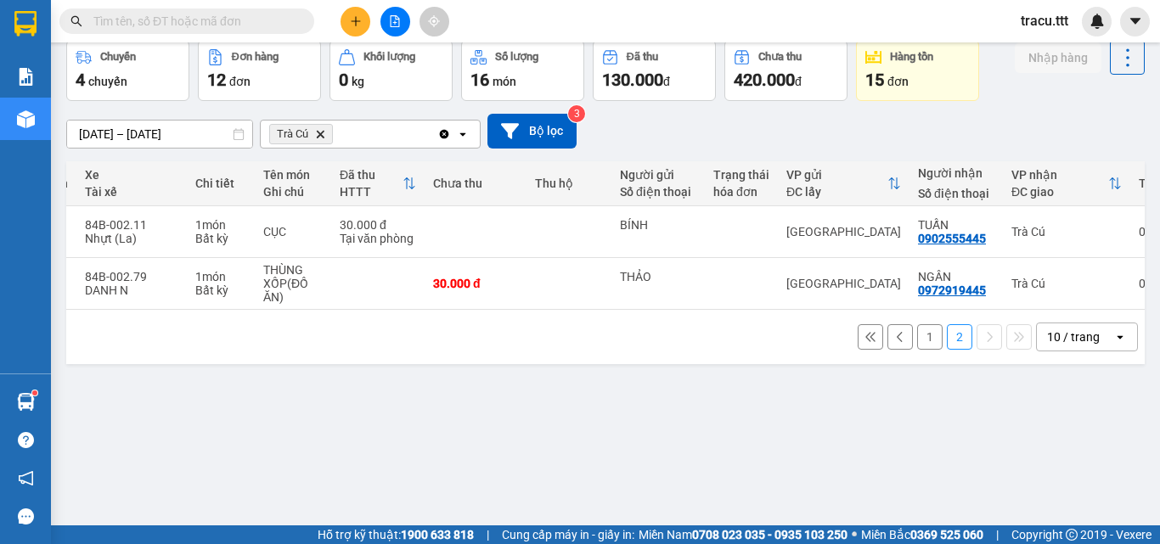
scroll to position [0, 267]
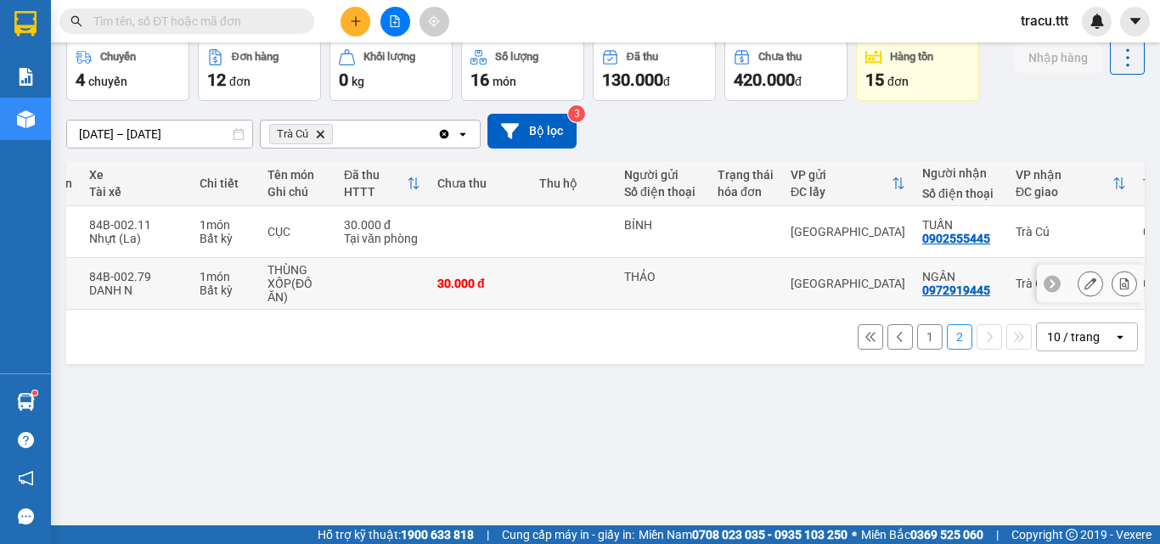
click at [616, 290] on td "THẢO" at bounding box center [662, 284] width 93 height 52
checkbox input "true"
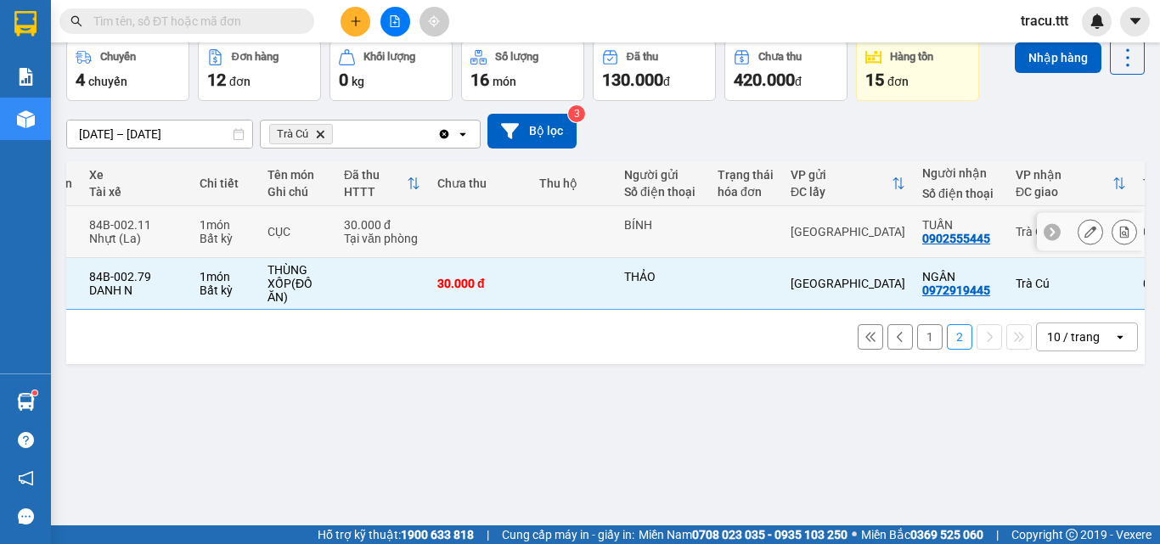
click at [558, 251] on td at bounding box center [573, 232] width 85 height 52
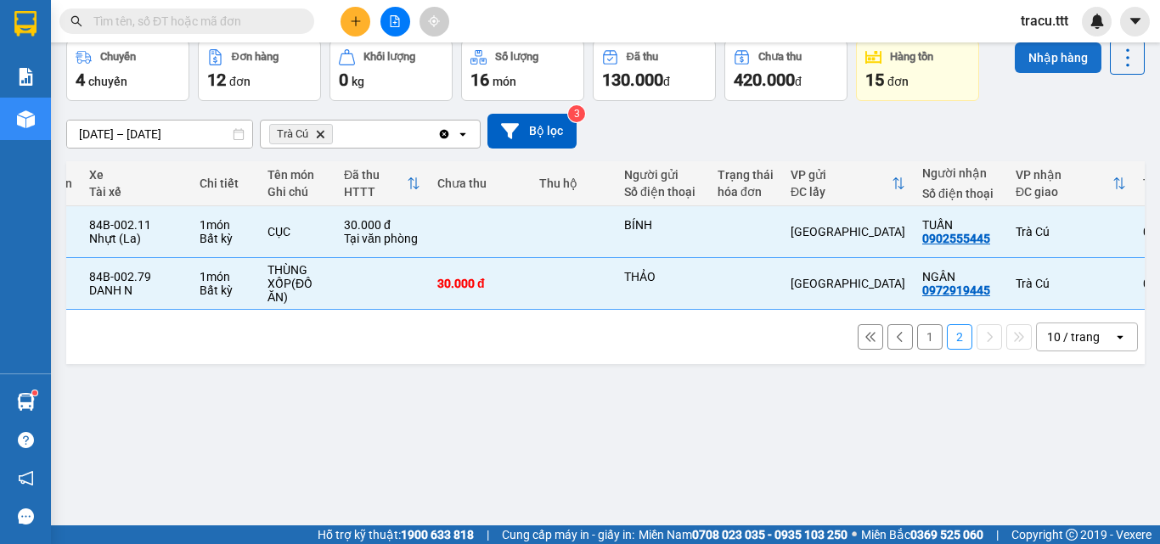
click at [1037, 64] on button "Nhập hàng" at bounding box center [1058, 57] width 87 height 31
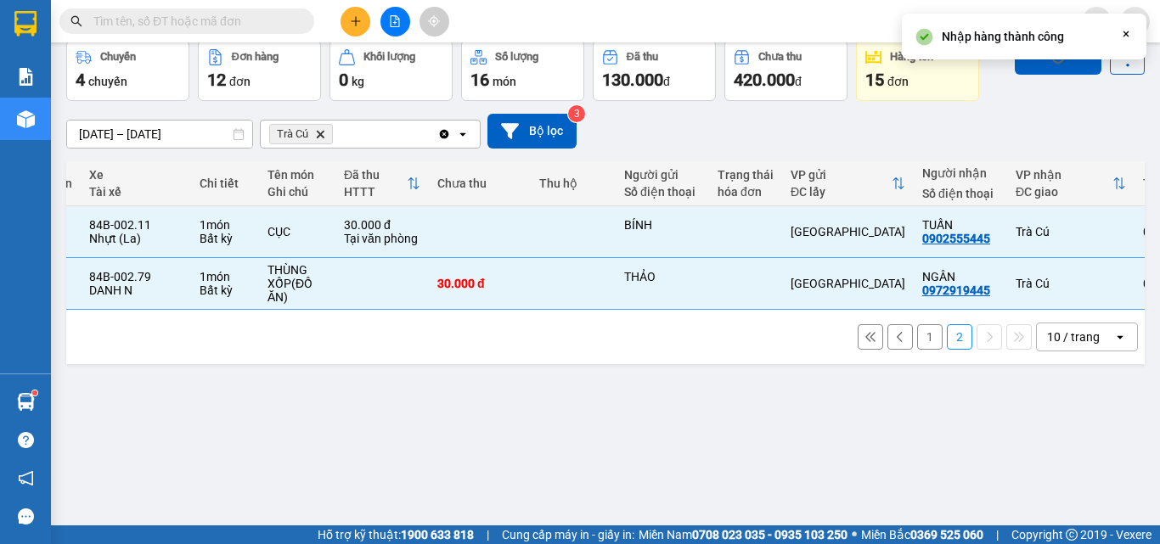
checkbox input "false"
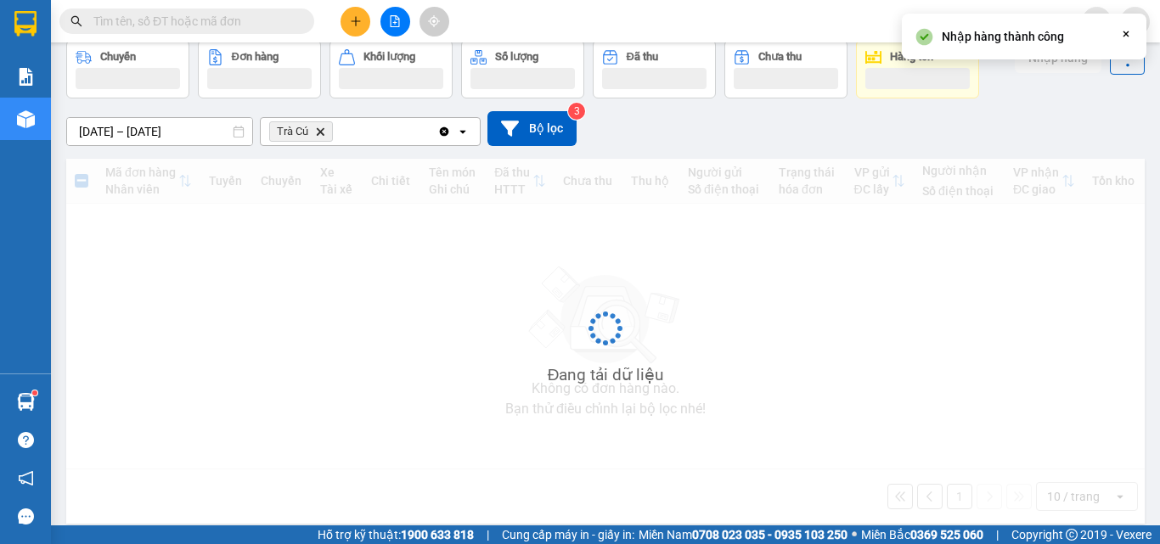
scroll to position [0, 0]
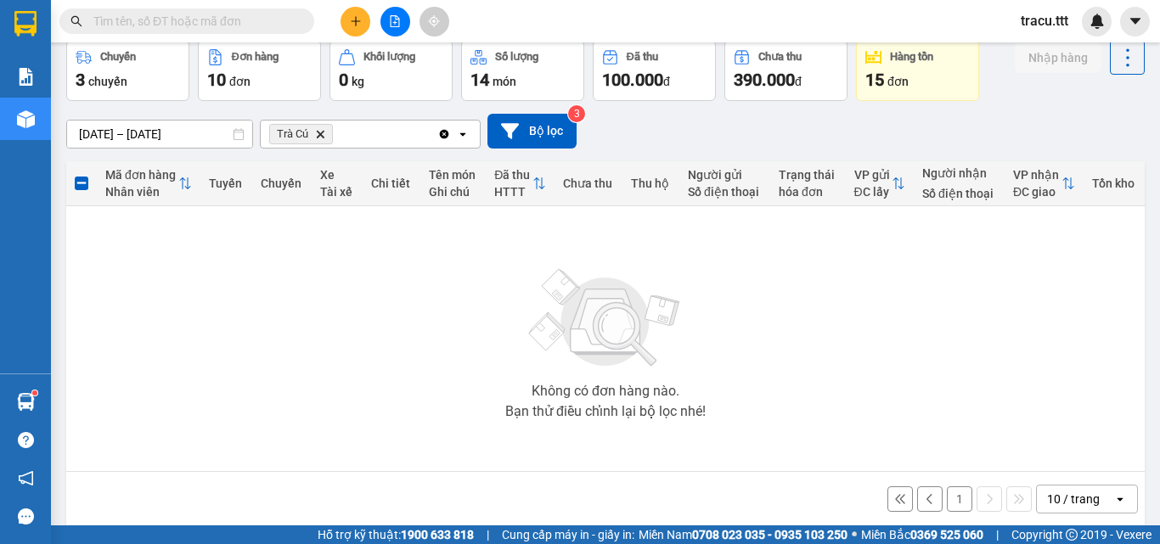
click at [950, 492] on button "1" at bounding box center [959, 499] width 25 height 25
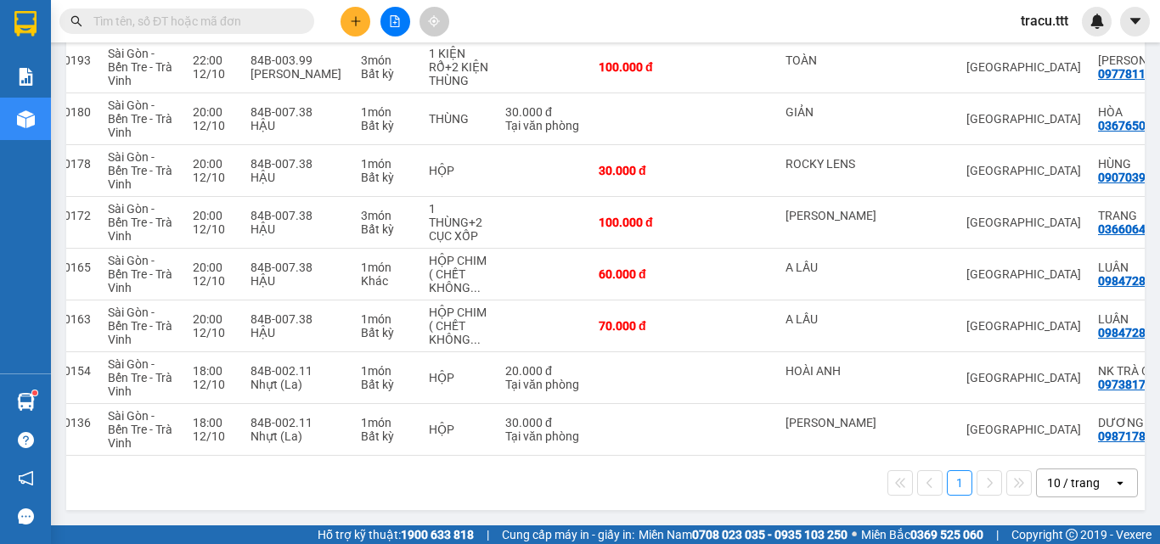
scroll to position [0, 108]
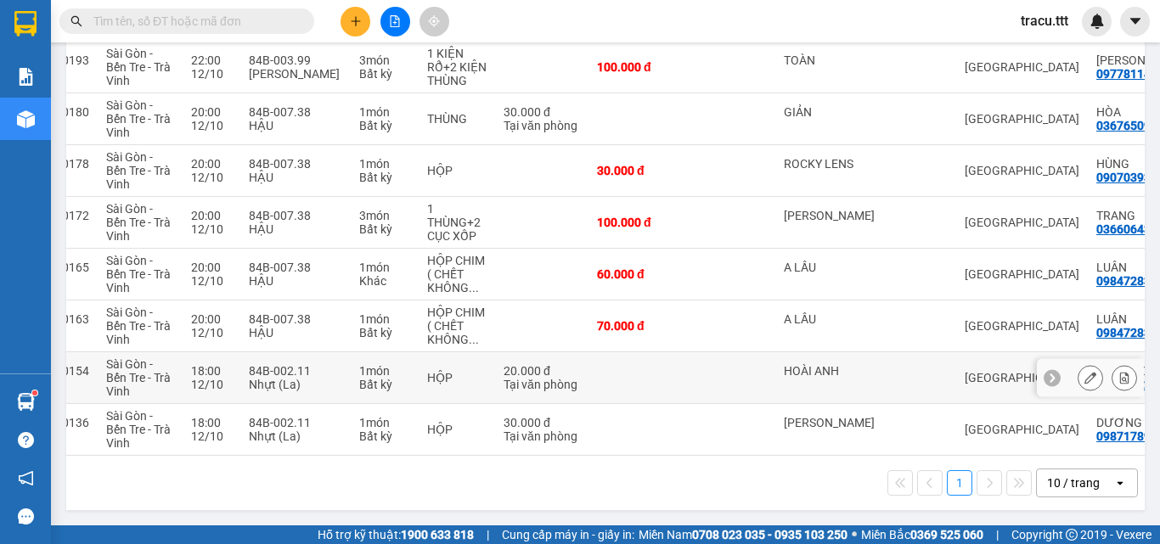
click at [692, 383] on td at bounding box center [732, 378] width 85 height 52
checkbox input "true"
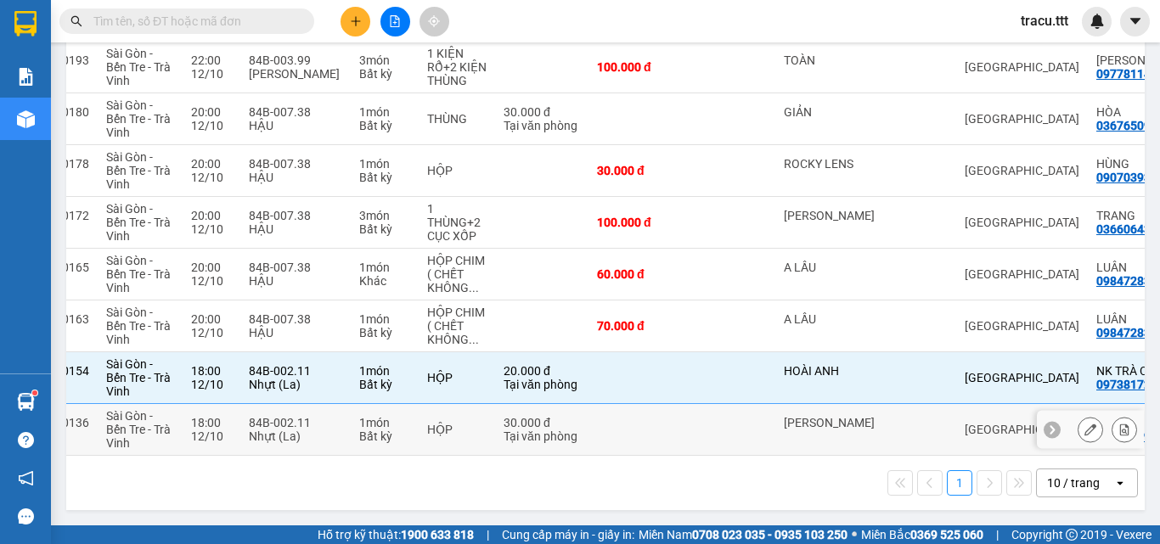
click at [676, 414] on td at bounding box center [639, 430] width 102 height 52
checkbox input "true"
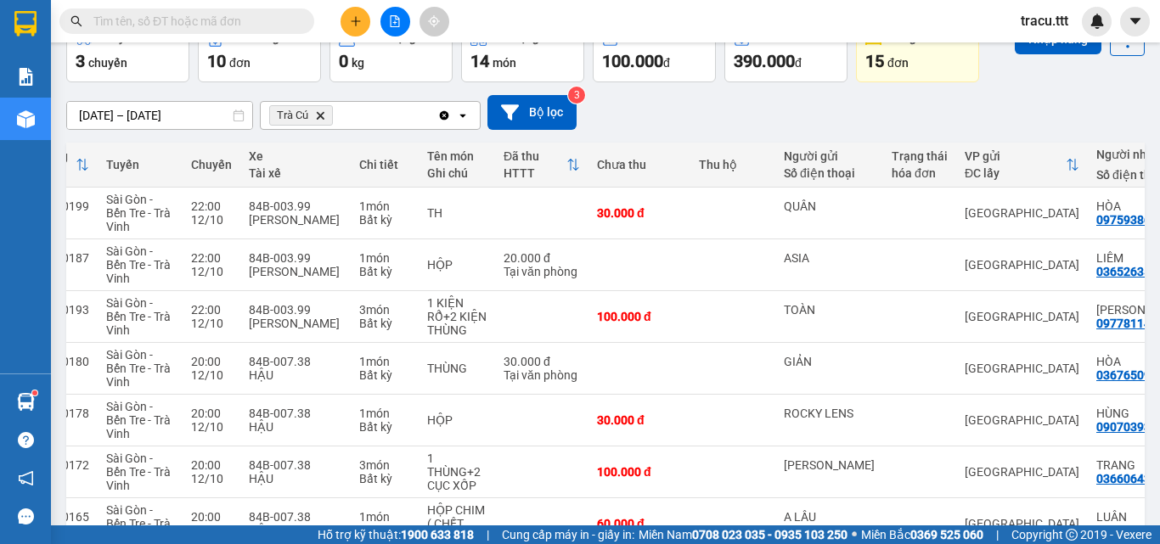
scroll to position [0, 0]
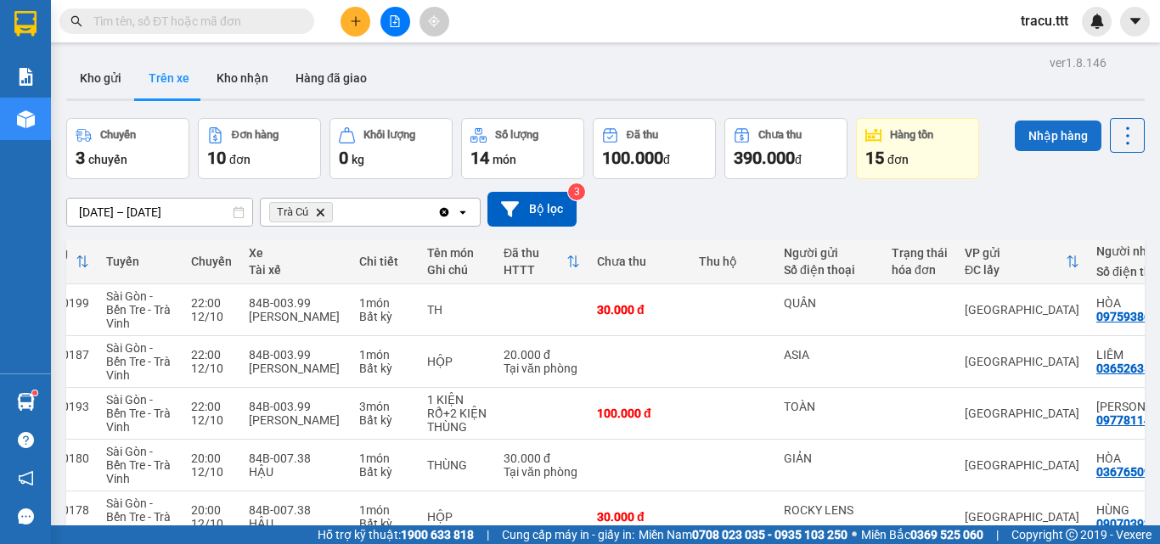
click at [1049, 143] on button "Nhập hàng" at bounding box center [1058, 136] width 87 height 31
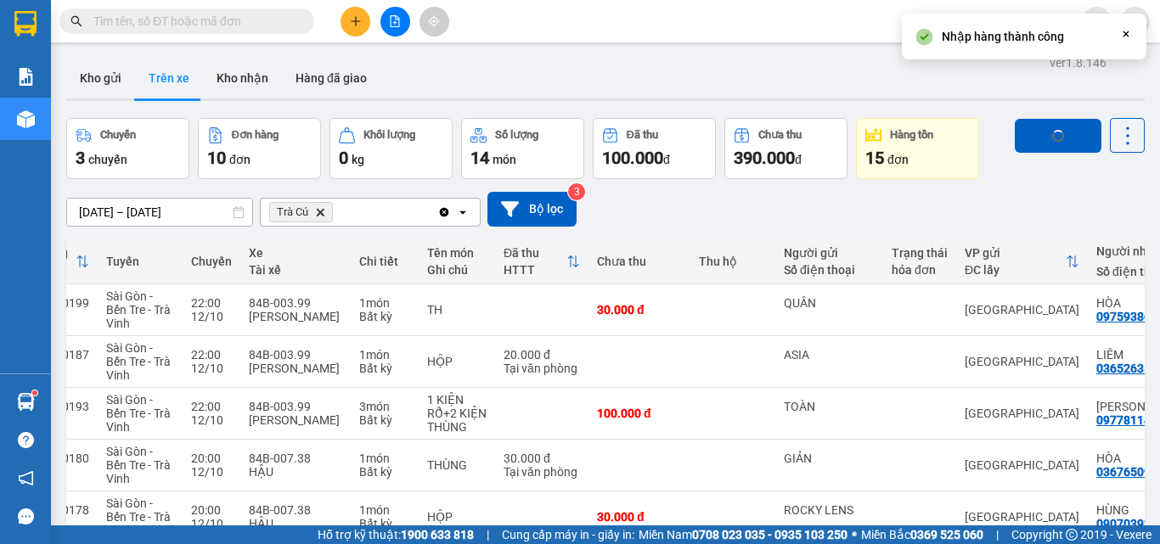
checkbox input "false"
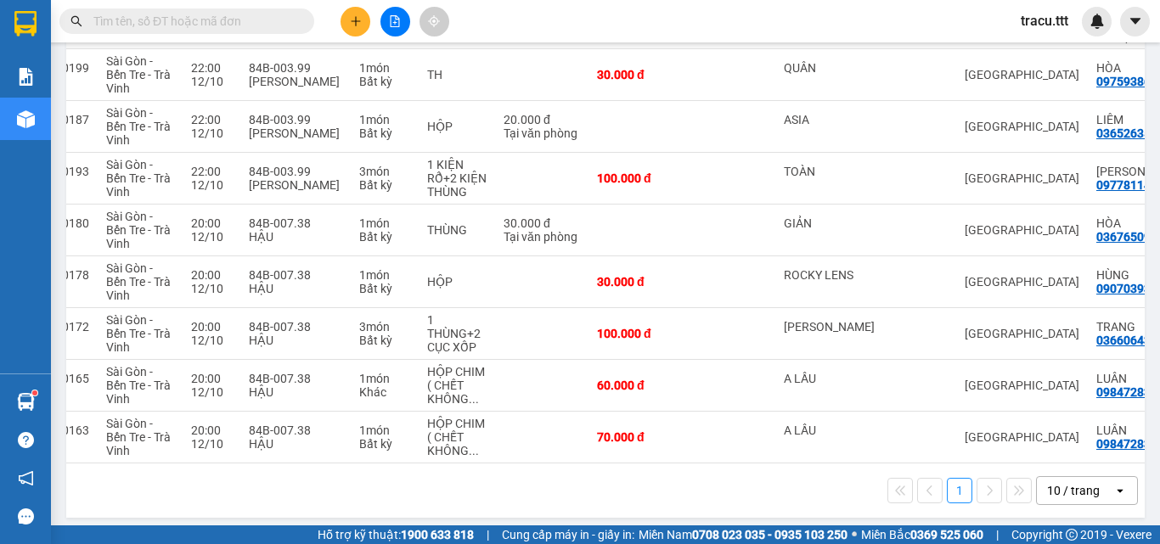
scroll to position [238, 0]
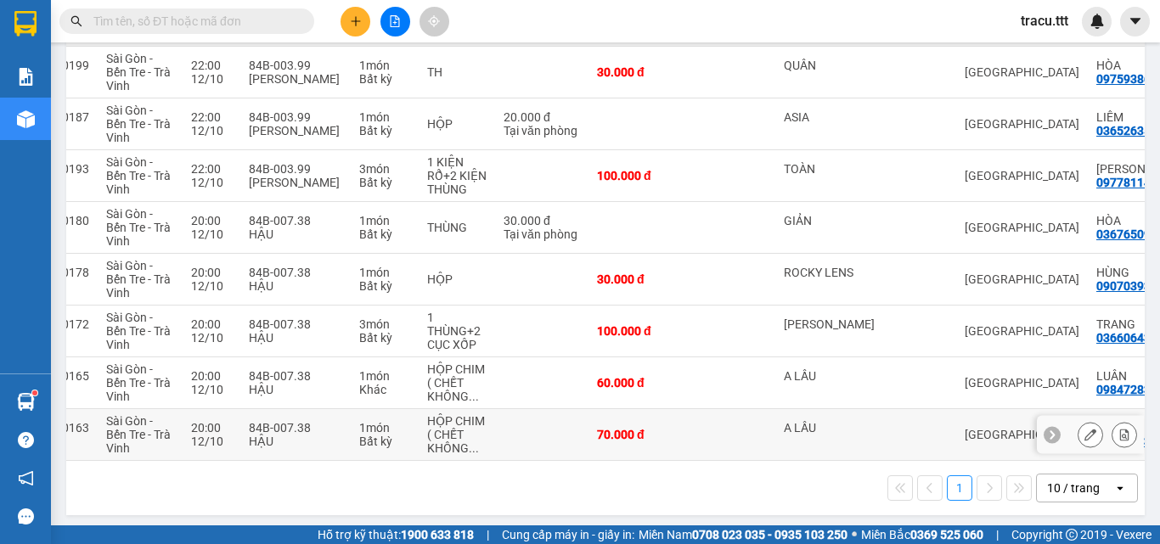
click at [893, 459] on td at bounding box center [919, 435] width 73 height 52
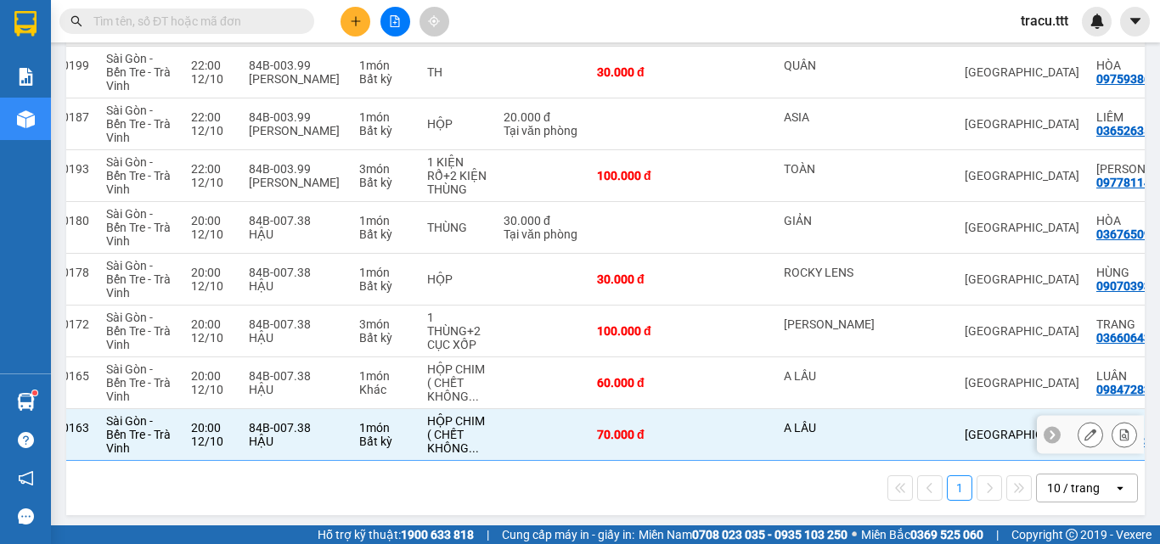
click at [886, 446] on td at bounding box center [919, 435] width 73 height 52
checkbox input "false"
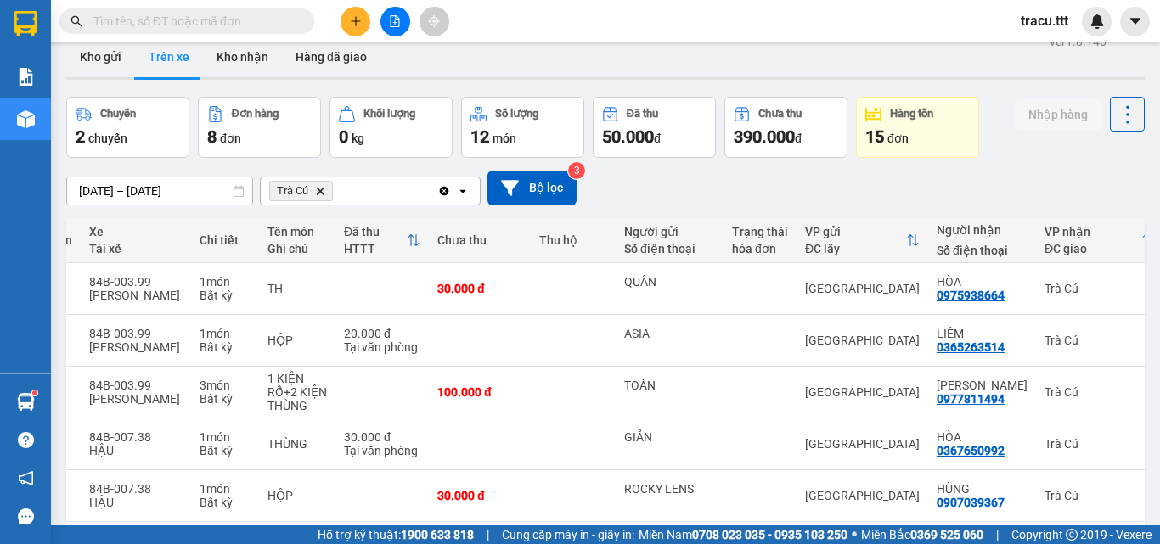
scroll to position [0, 0]
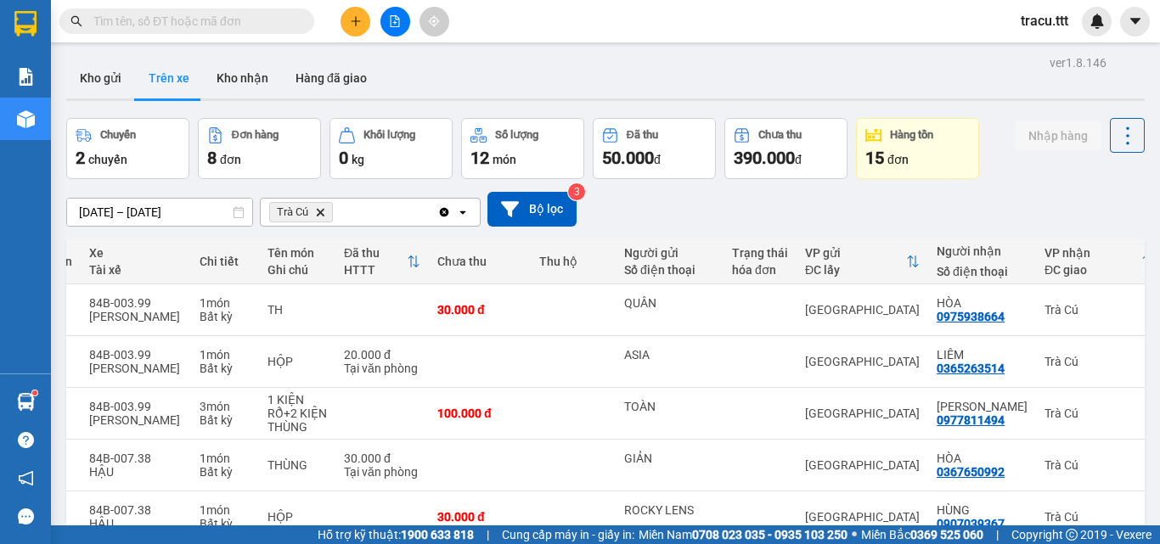
click at [188, 25] on input "text" at bounding box center [193, 21] width 200 height 19
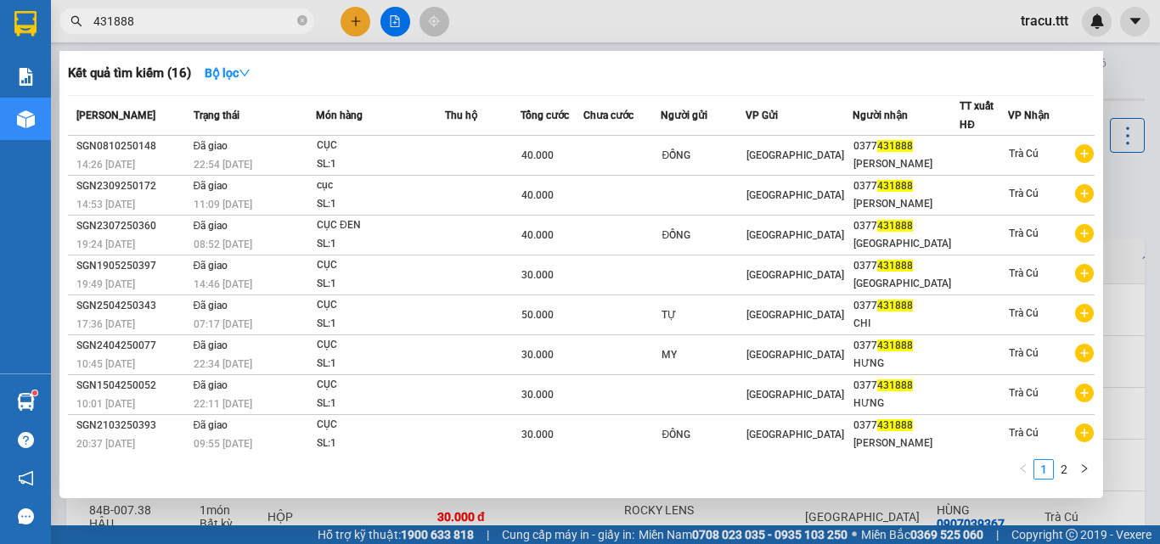
type input "431888"
click at [301, 25] on icon "close-circle" at bounding box center [302, 20] width 10 height 10
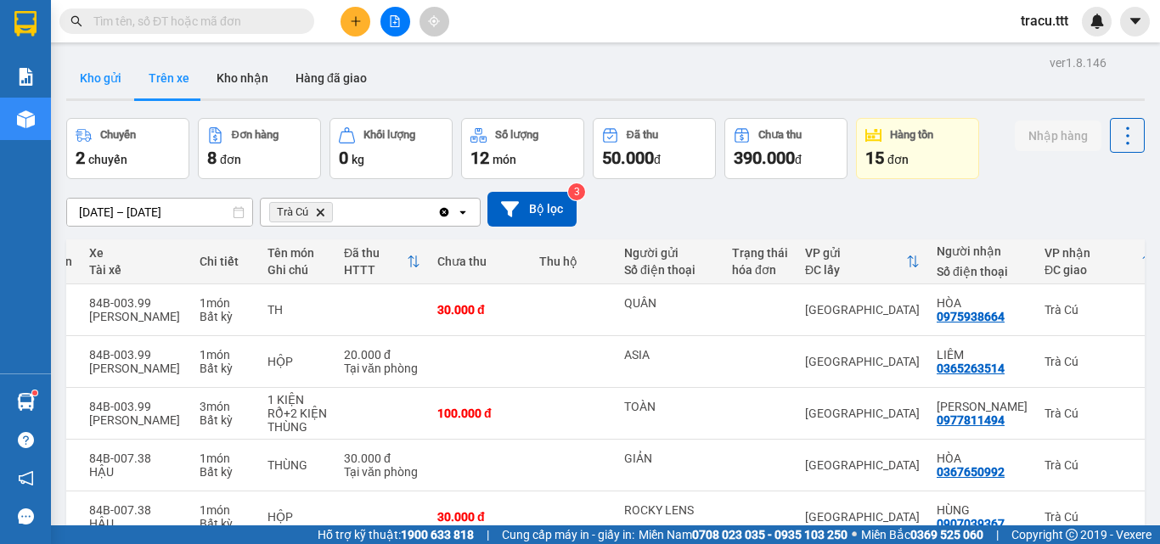
click at [118, 74] on button "Kho gửi" at bounding box center [100, 78] width 69 height 41
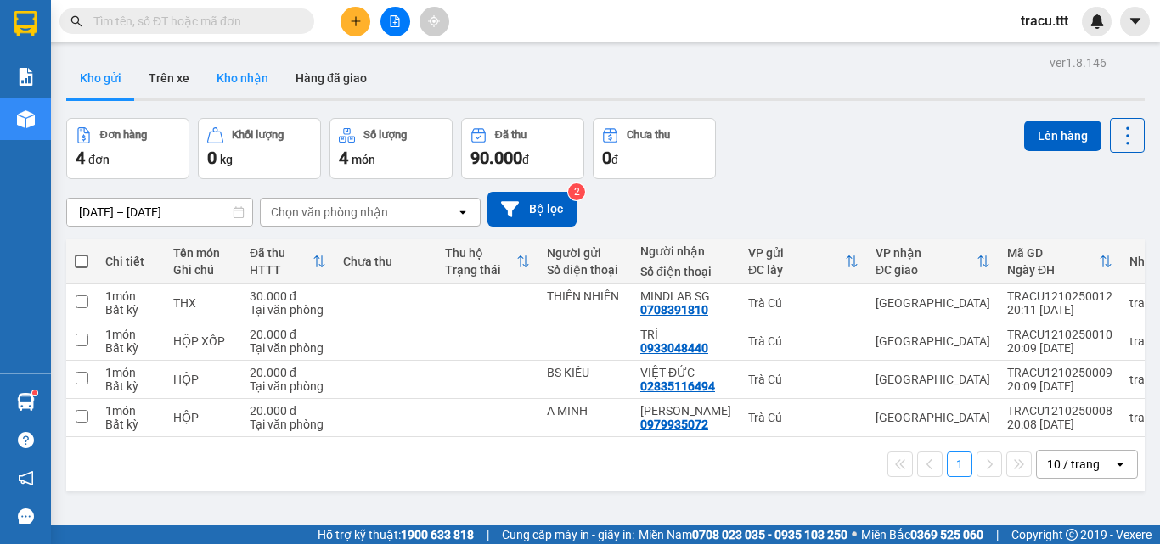
click at [256, 84] on button "Kho nhận" at bounding box center [242, 78] width 79 height 41
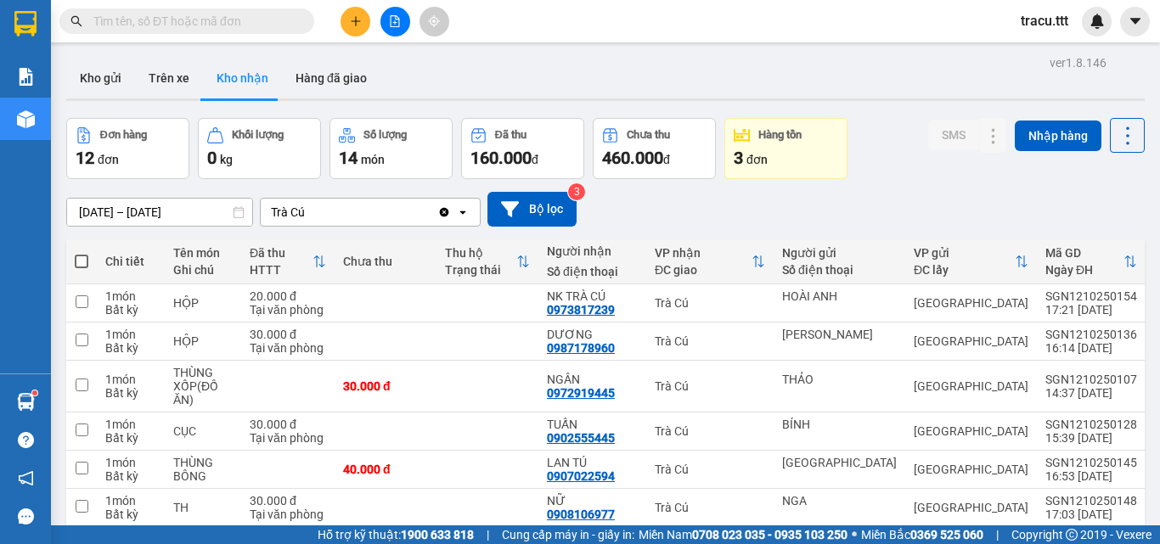
click at [794, 160] on div "3 đơn" at bounding box center [786, 158] width 104 height 24
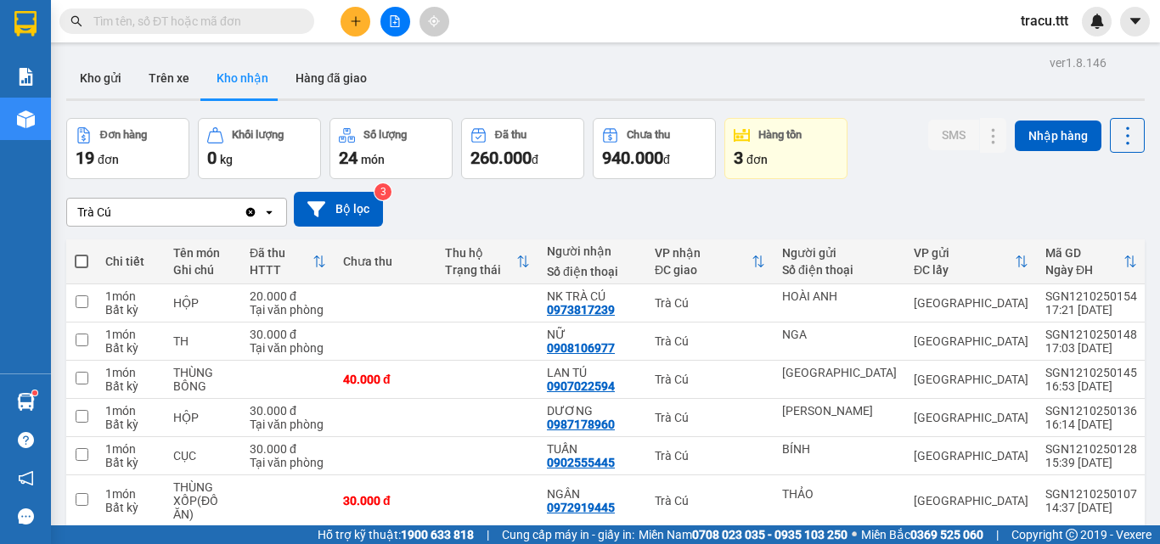
click at [815, 154] on div "3 đơn" at bounding box center [786, 158] width 104 height 24
click at [399, 143] on div "Số lượng" at bounding box center [391, 135] width 104 height 16
click at [402, 152] on div "24 món" at bounding box center [391, 158] width 104 height 24
click at [403, 151] on div "24 món" at bounding box center [391, 158] width 104 height 24
click at [160, 79] on button "Trên xe" at bounding box center [169, 78] width 68 height 41
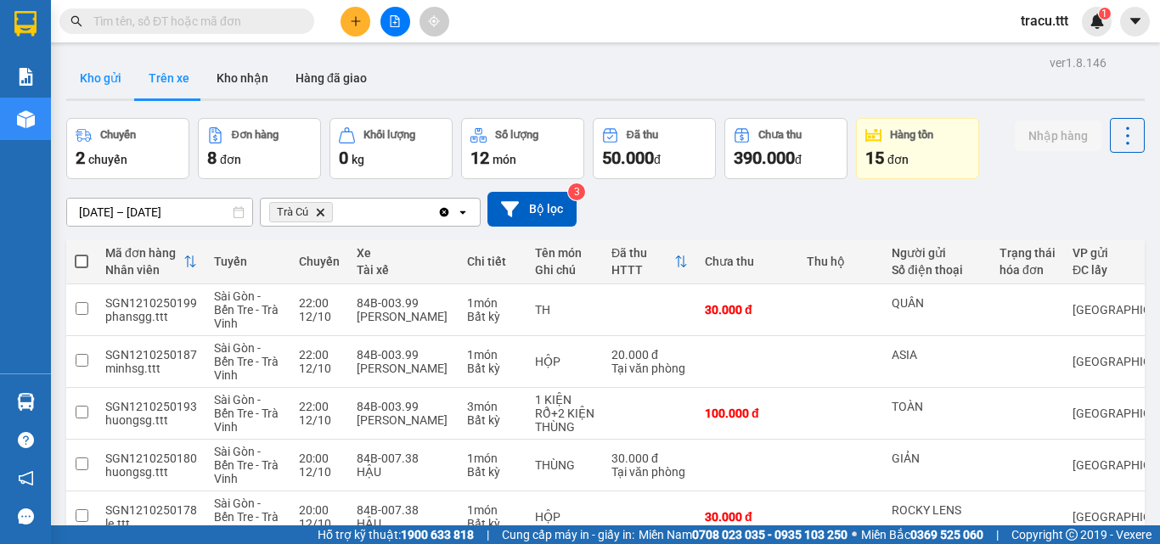
click at [106, 86] on button "Kho gửi" at bounding box center [100, 78] width 69 height 41
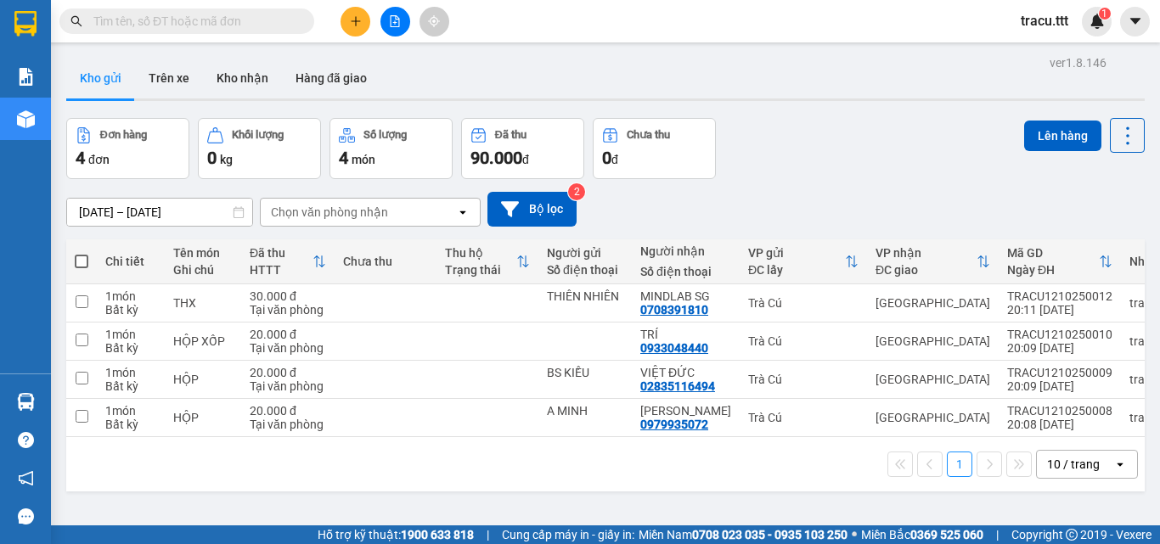
click at [76, 263] on span at bounding box center [82, 262] width 14 height 14
click at [82, 253] on input "checkbox" at bounding box center [82, 253] width 0 height 0
checkbox input "true"
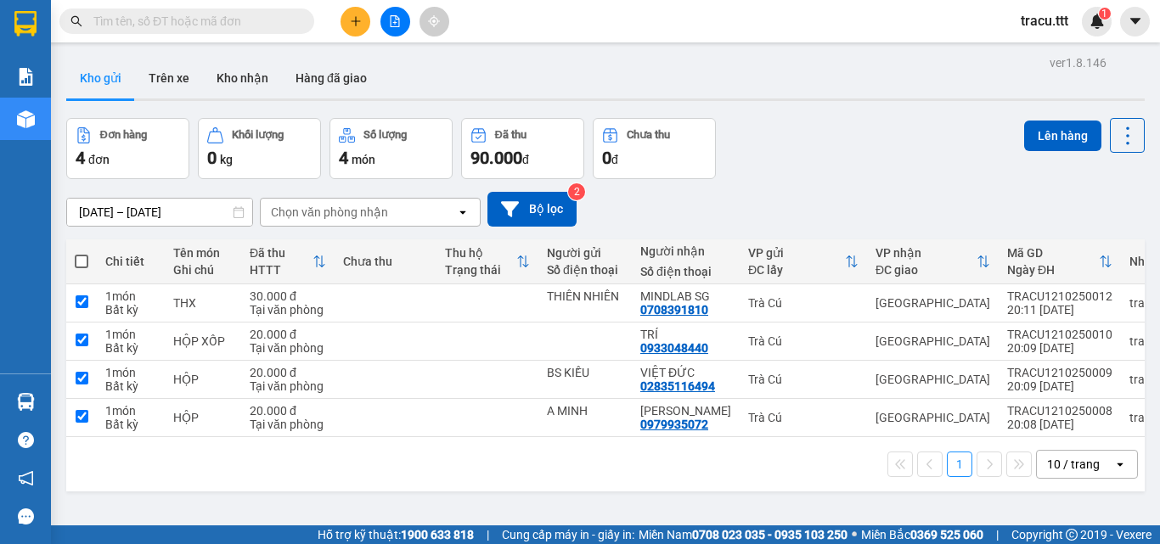
checkbox input "true"
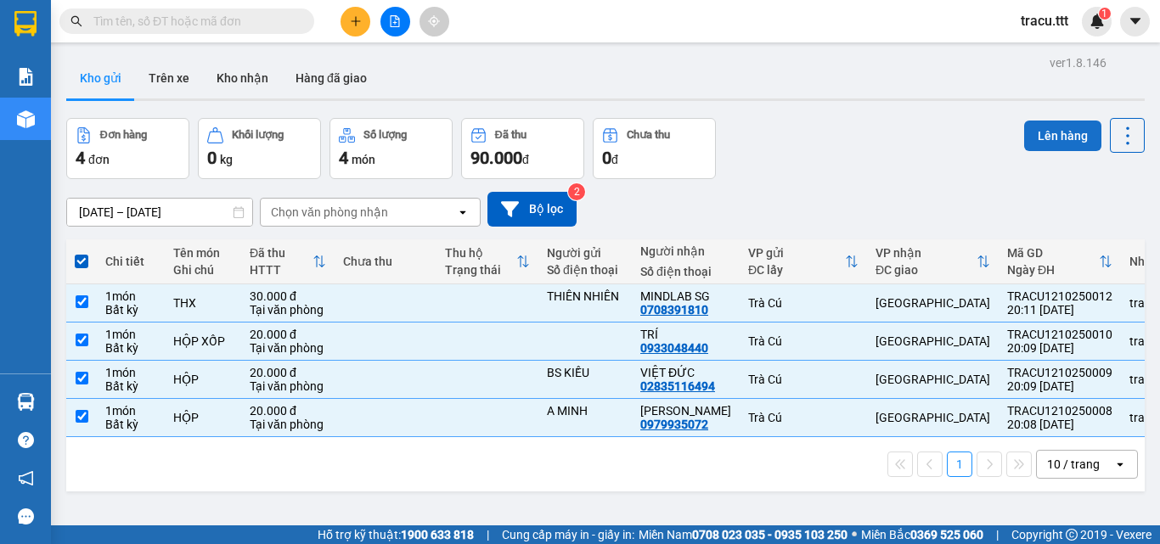
click at [1029, 132] on button "Lên hàng" at bounding box center [1062, 136] width 77 height 31
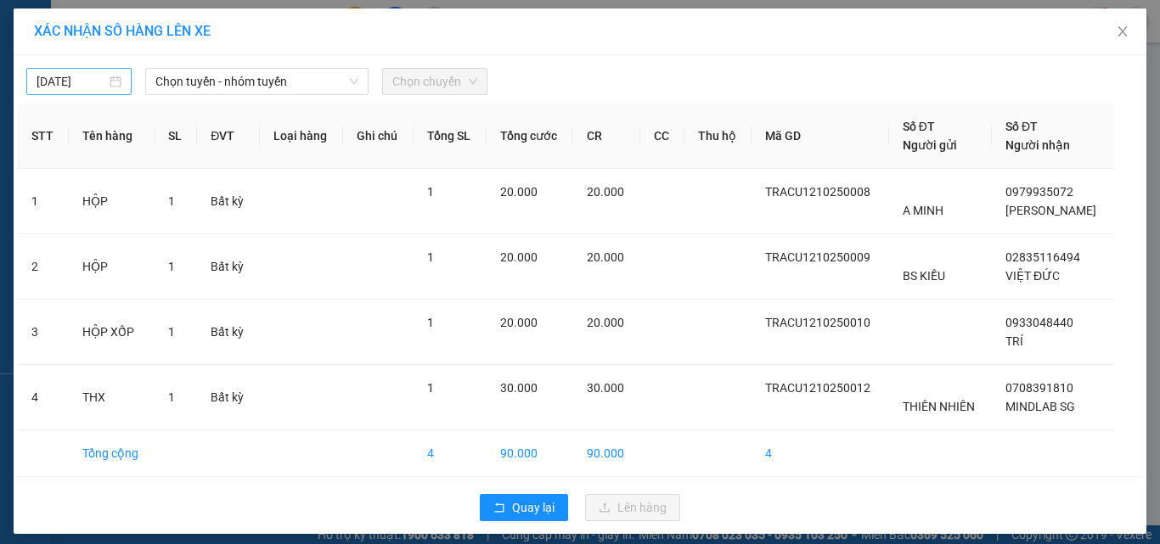
click at [89, 80] on input "[DATE]" at bounding box center [72, 81] width 70 height 19
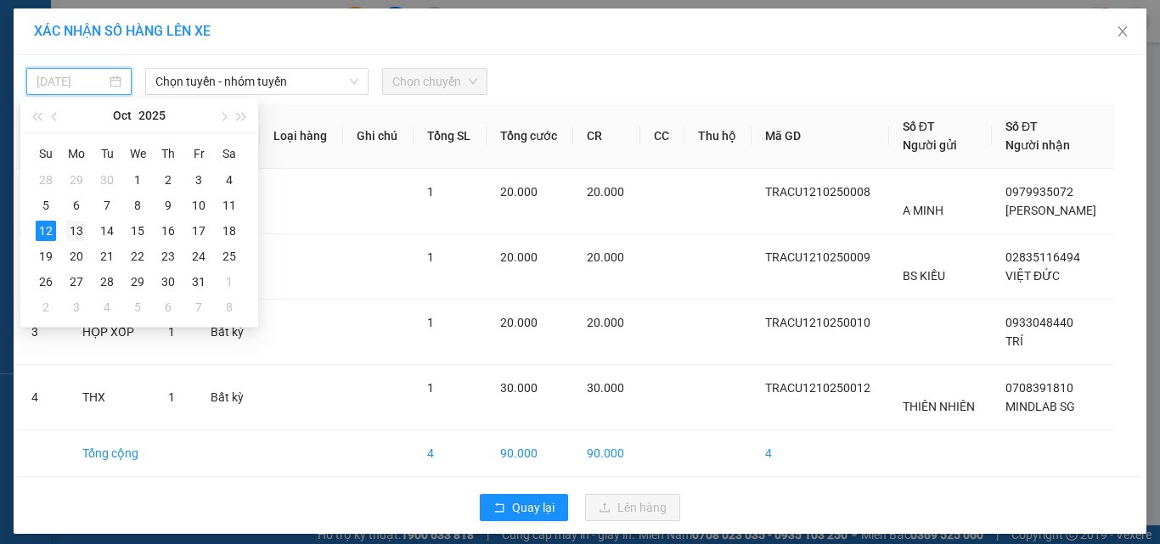
click at [79, 233] on div "13" at bounding box center [76, 231] width 20 height 20
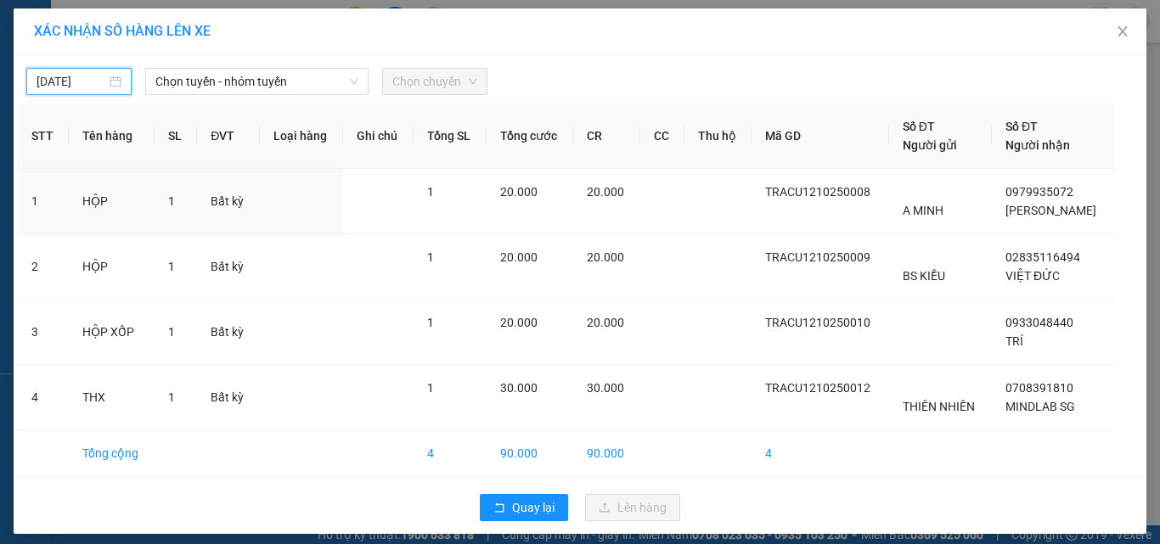
type input "13/10/2025"
click at [232, 82] on span "Chọn tuyến - nhóm tuyến" at bounding box center [256, 81] width 203 height 25
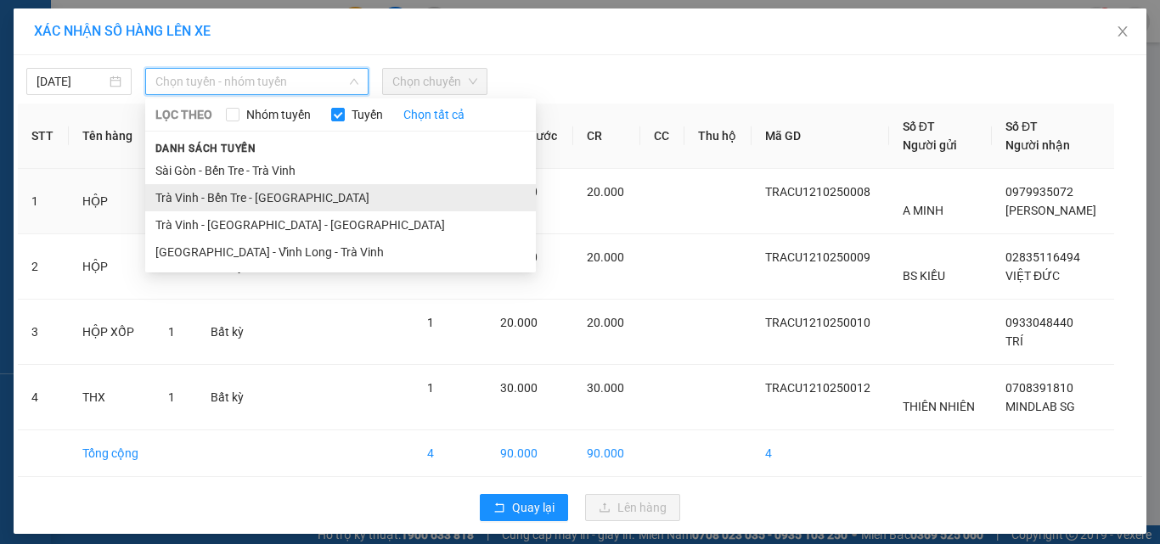
click at [171, 199] on li "Trà Vinh - Bến Tre - [GEOGRAPHIC_DATA]" at bounding box center [340, 197] width 391 height 27
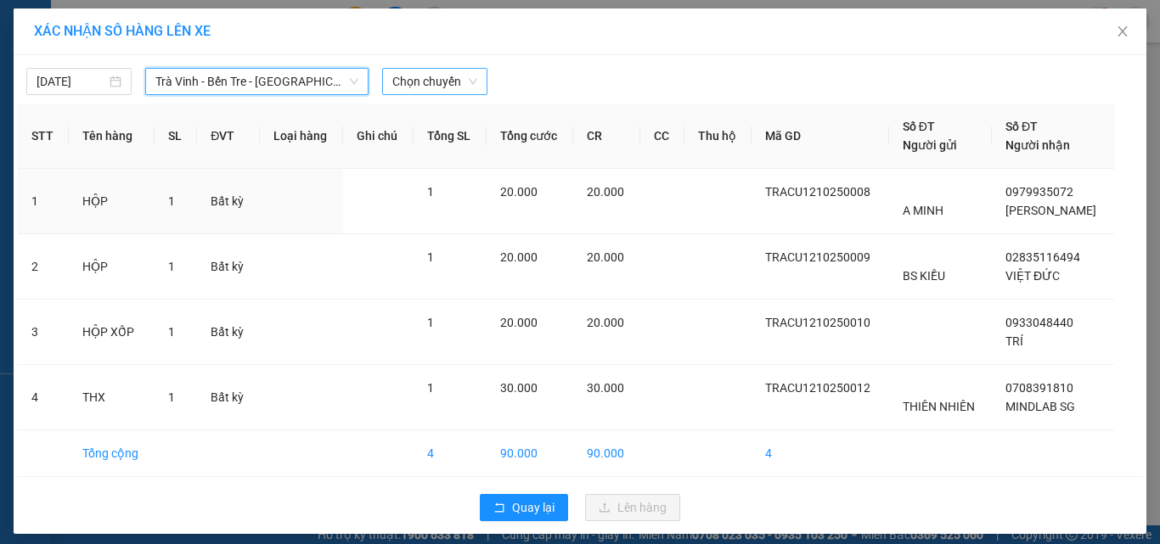
click at [398, 87] on span "Chọn chuyến" at bounding box center [434, 81] width 85 height 25
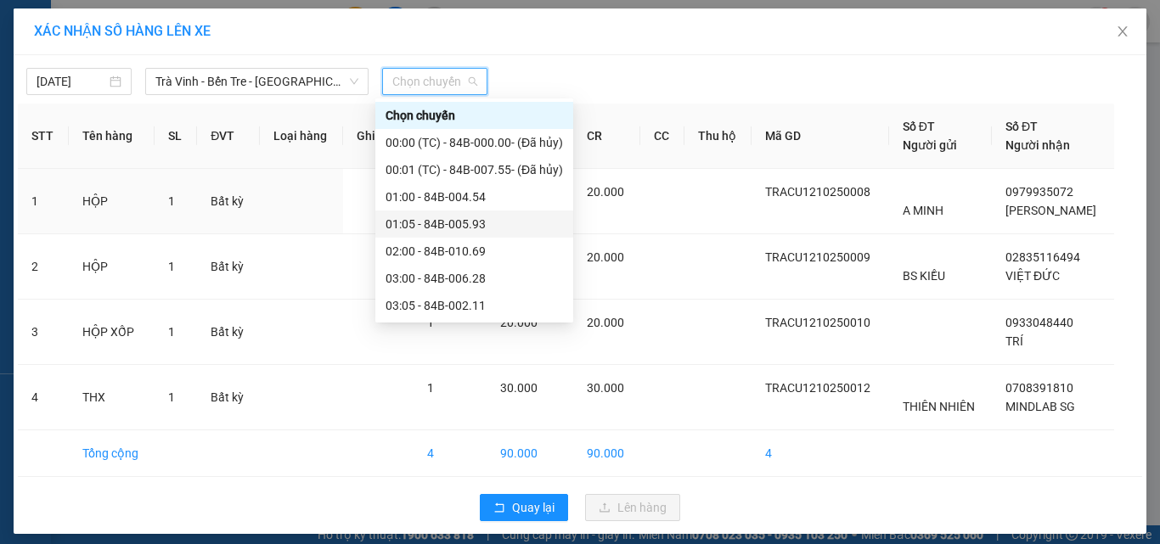
click at [418, 217] on div "01:05 - 84B-005.93" at bounding box center [473, 224] width 177 height 19
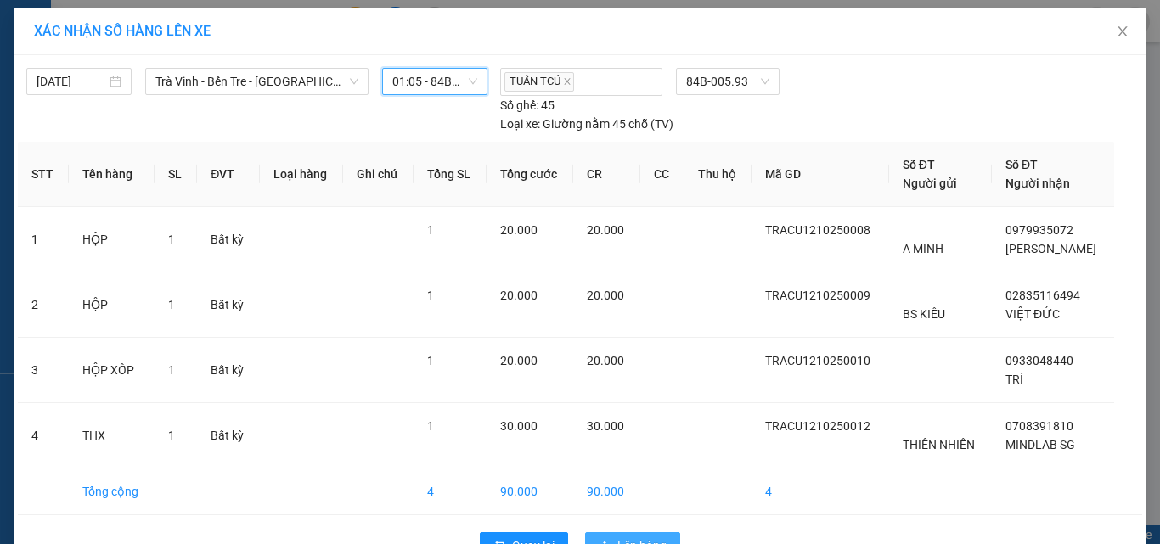
click at [655, 538] on span "Lên hàng" at bounding box center [641, 546] width 49 height 19
